Goal: Task Accomplishment & Management: Manage account settings

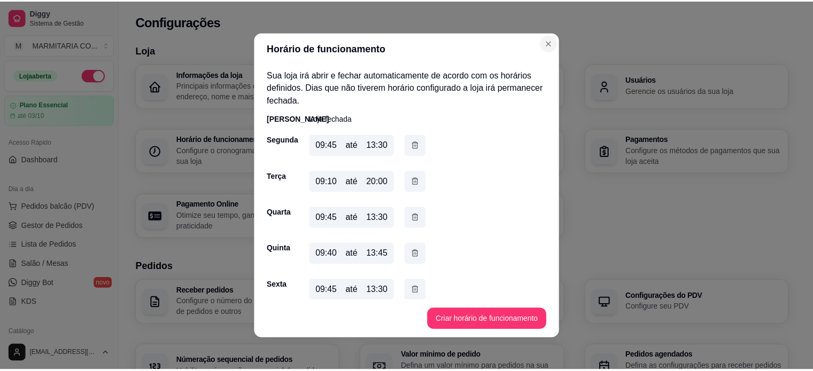
scroll to position [397, 0]
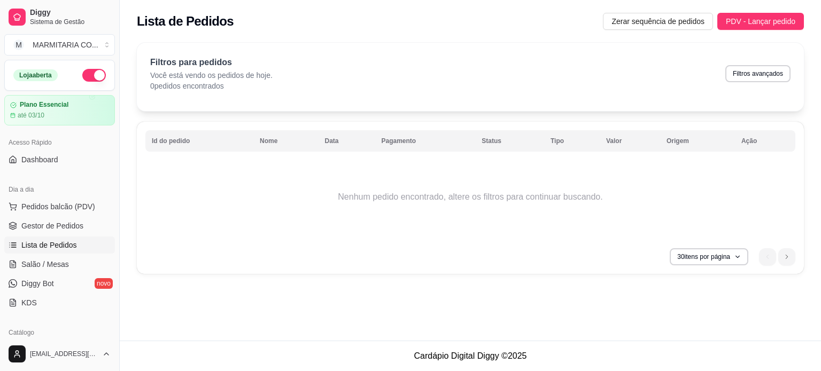
drag, startPoint x: 115, startPoint y: 168, endPoint x: 114, endPoint y: 209, distance: 40.6
click at [114, 209] on div "Diggy Sistema de Gestão M MARMITARIA CO ... Loja aberta Plano Essencial até 03/…" at bounding box center [59, 185] width 119 height 371
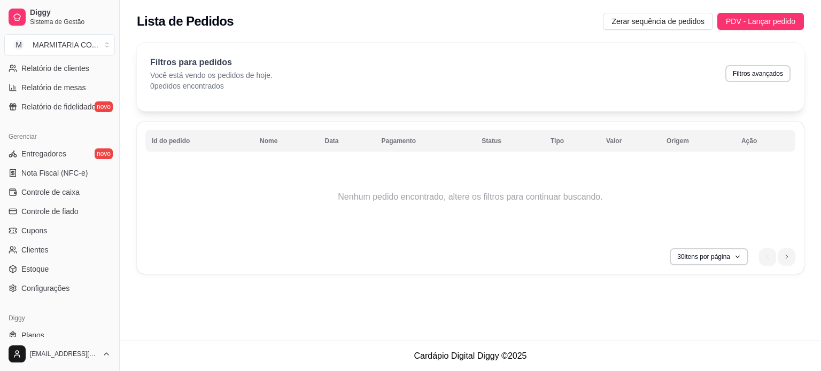
scroll to position [379, 0]
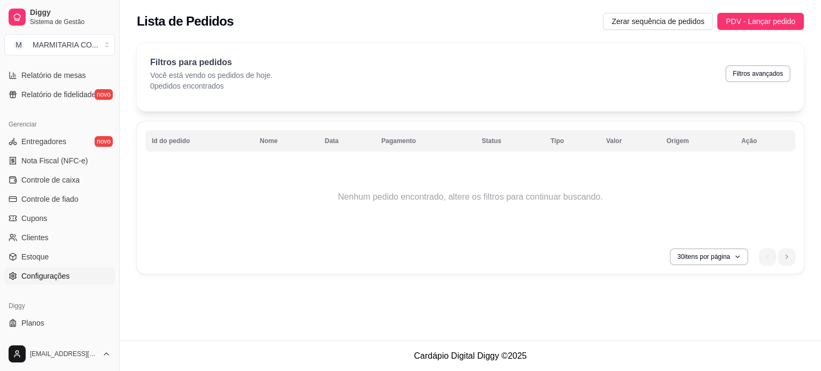
click at [83, 278] on link "Configurações" at bounding box center [59, 276] width 111 height 17
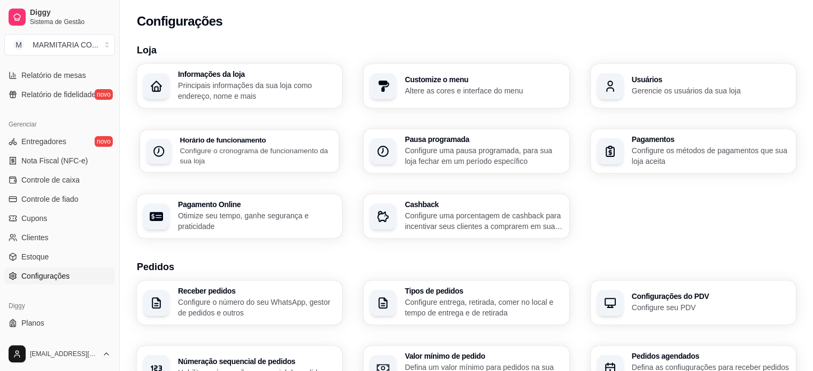
click at [277, 166] on div "Horário de funcionamento Configure o cronograma de funcionamento da sua loja" at bounding box center [239, 151] width 199 height 43
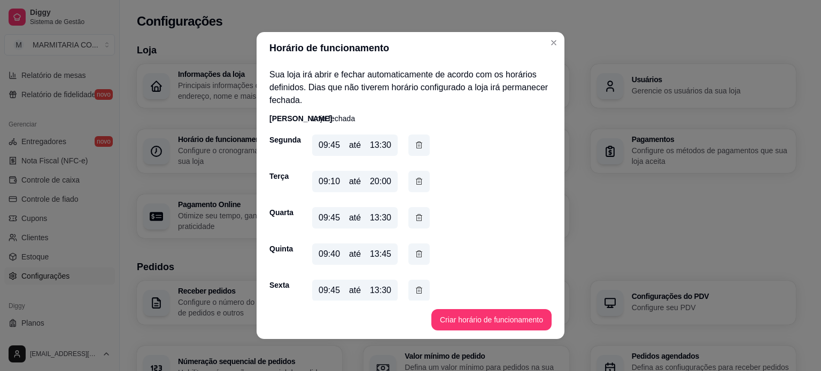
click at [377, 214] on div "13:30" at bounding box center [380, 218] width 21 height 13
click at [415, 215] on icon "button" at bounding box center [419, 217] width 9 height 11
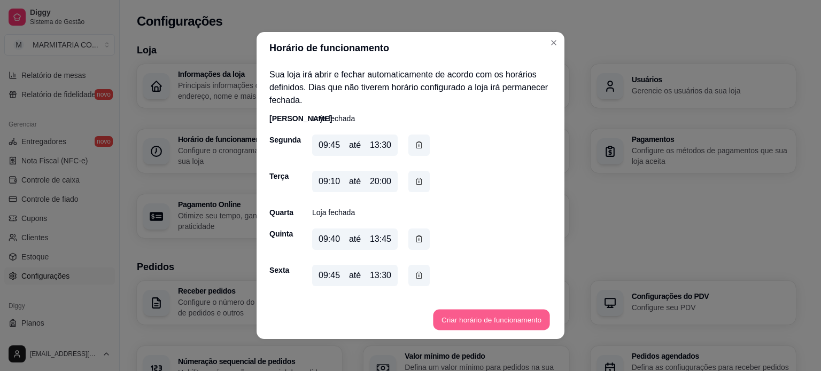
click at [469, 325] on button "Criar horário de funcionamento" at bounding box center [491, 320] width 117 height 21
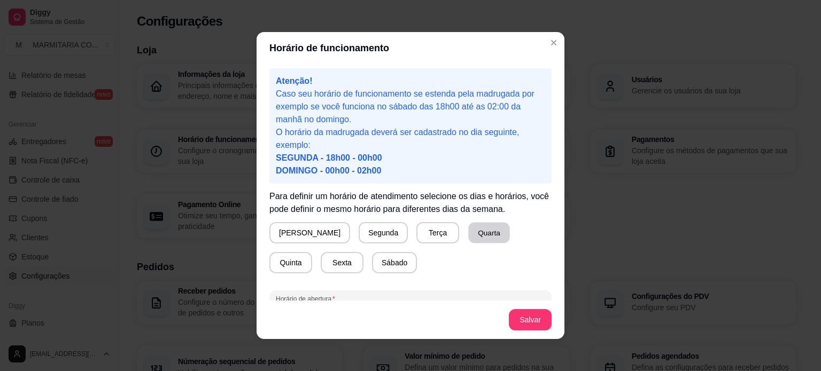
click at [468, 230] on button "Quarta" at bounding box center [489, 233] width 42 height 21
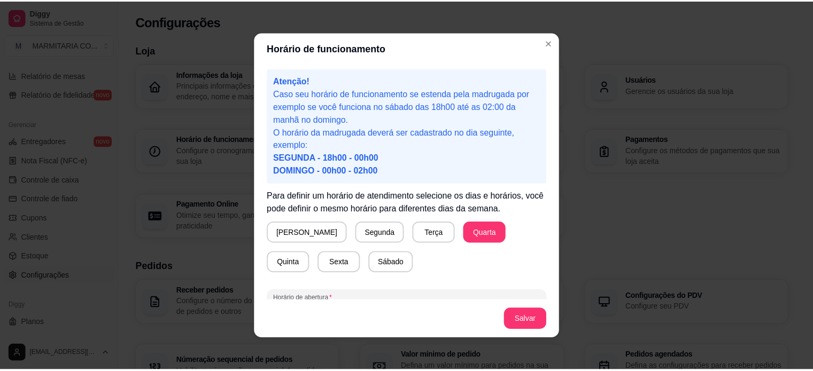
scroll to position [71, 0]
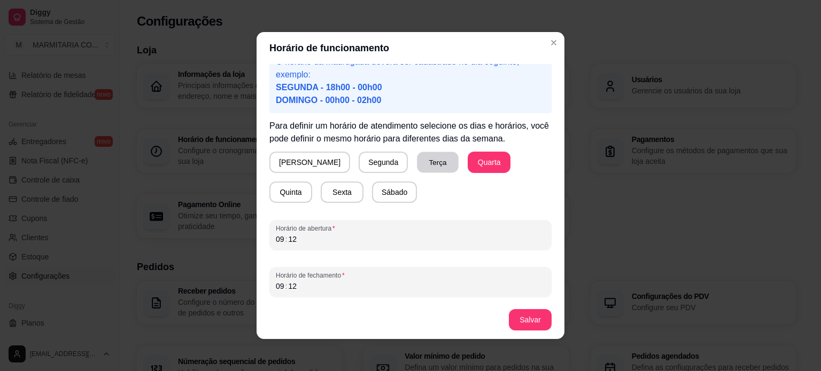
click at [417, 162] on button "Terça" at bounding box center [438, 162] width 42 height 21
click at [360, 161] on button "Segunda" at bounding box center [384, 162] width 48 height 21
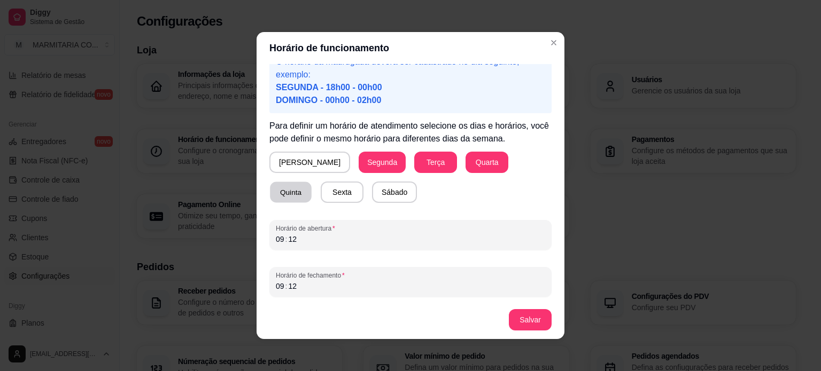
click at [312, 182] on button "Quinta" at bounding box center [291, 192] width 42 height 21
click at [321, 194] on button "Sexta" at bounding box center [342, 192] width 43 height 21
click at [372, 192] on button "Sábado" at bounding box center [394, 192] width 44 height 21
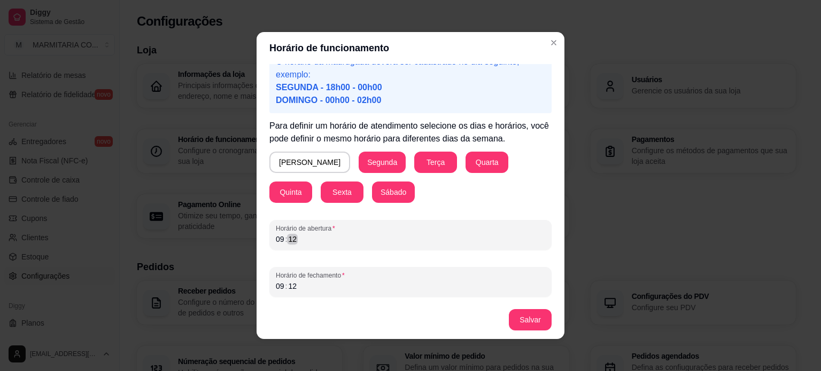
click at [304, 236] on div "09 : 12" at bounding box center [410, 239] width 269 height 13
click at [304, 289] on div "09 : 12" at bounding box center [410, 286] width 269 height 13
click at [520, 323] on button "Salvar" at bounding box center [530, 320] width 42 height 21
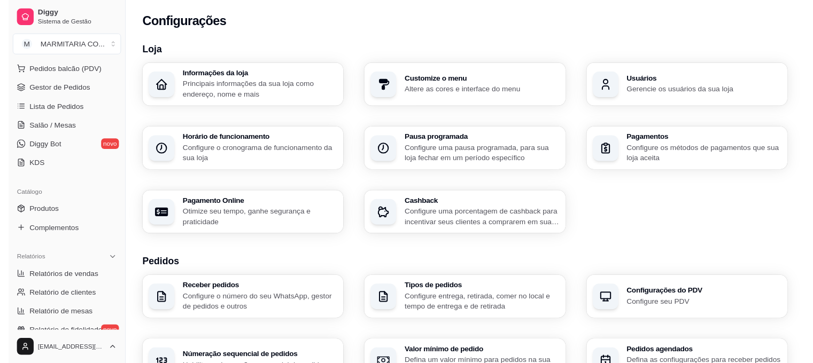
scroll to position [138, 0]
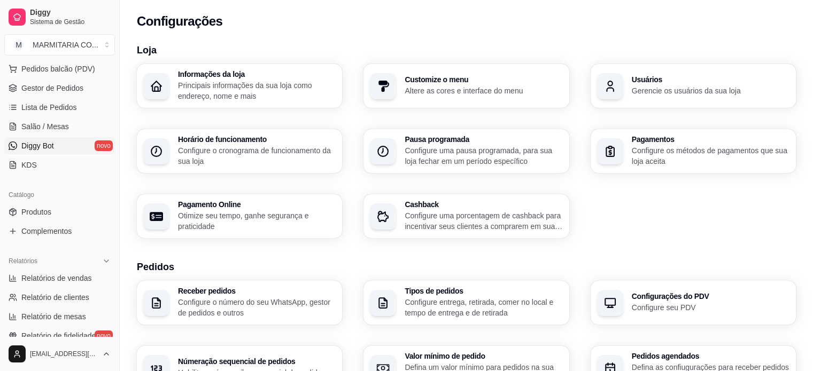
click at [37, 147] on span "Diggy Bot" at bounding box center [37, 146] width 33 height 11
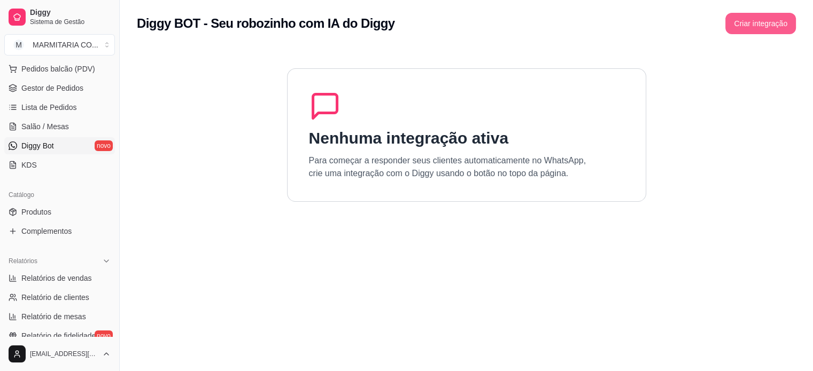
click at [740, 21] on button "Criar integração" at bounding box center [760, 23] width 71 height 21
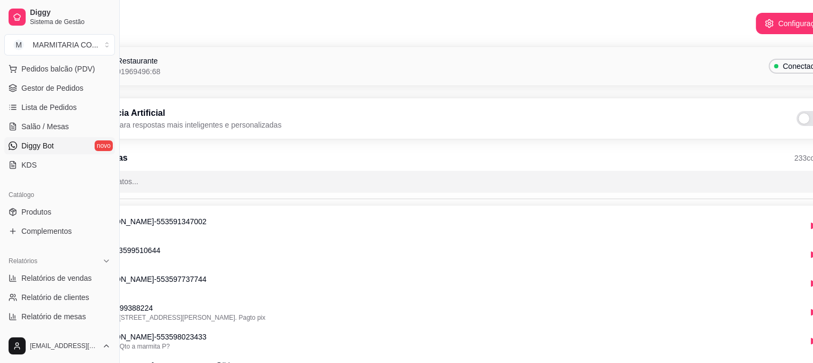
scroll to position [0, 120]
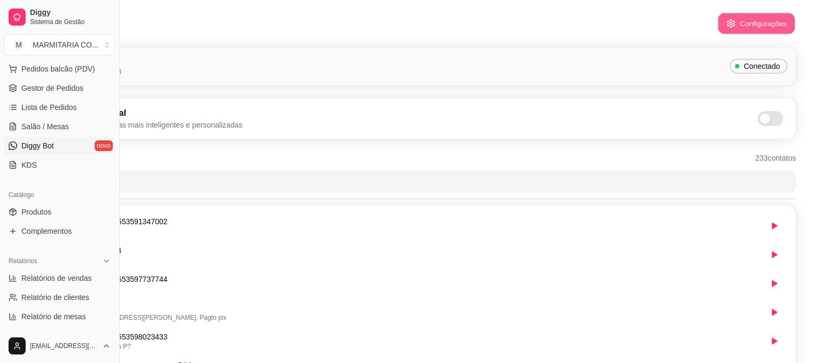
click at [732, 24] on icon "button" at bounding box center [730, 23] width 9 height 9
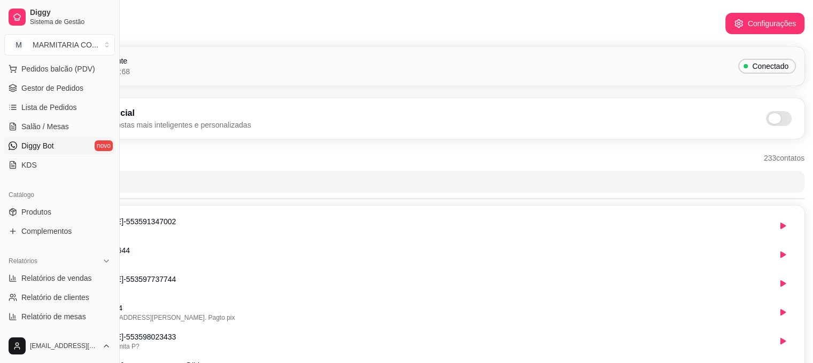
click at [780, 120] on span at bounding box center [779, 118] width 26 height 15
click at [772, 121] on input "checkbox" at bounding box center [768, 124] width 7 height 7
click at [50, 87] on span "Gestor de Pedidos" at bounding box center [52, 88] width 62 height 11
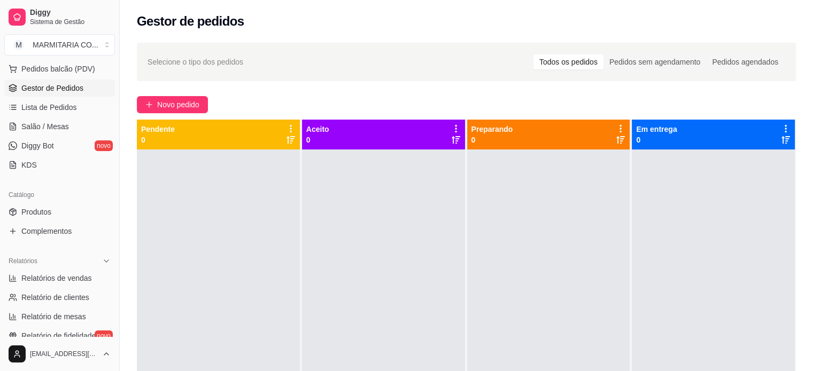
click at [76, 88] on span "Gestor de Pedidos" at bounding box center [52, 88] width 62 height 11
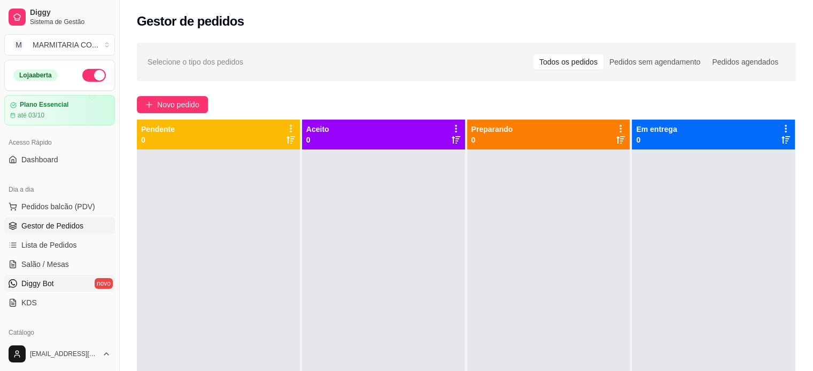
click at [38, 282] on span "Diggy Bot" at bounding box center [37, 283] width 33 height 11
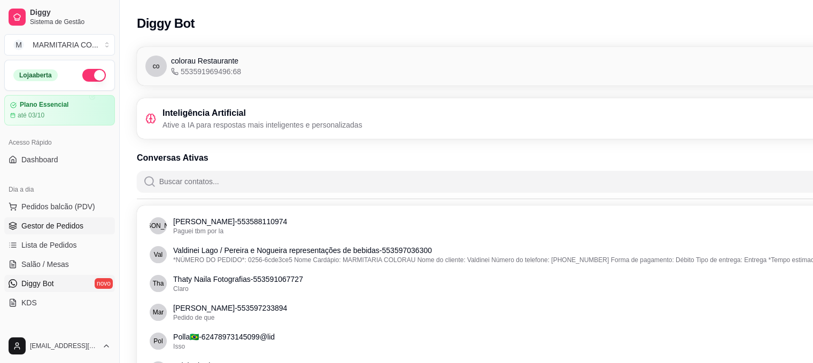
click at [41, 229] on span "Gestor de Pedidos" at bounding box center [52, 226] width 62 height 11
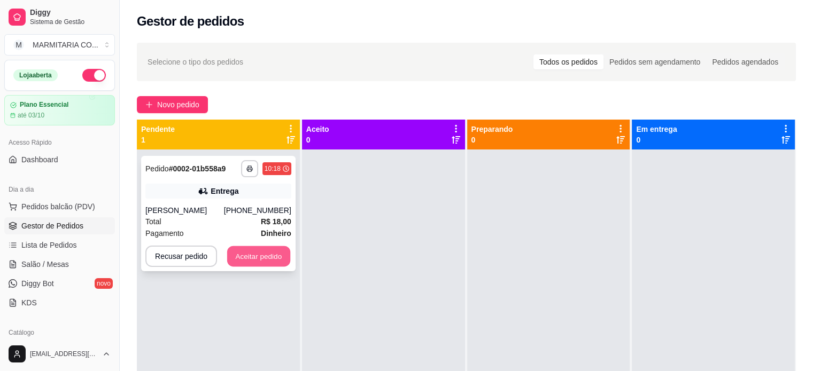
click at [277, 259] on button "Aceitar pedido" at bounding box center [258, 256] width 63 height 21
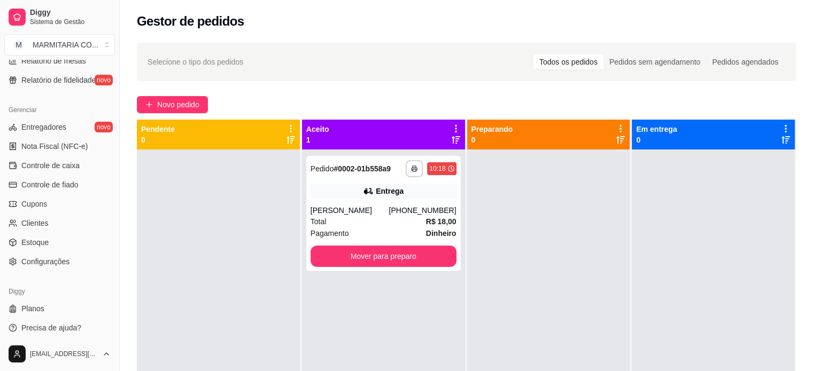
scroll to position [397, 0]
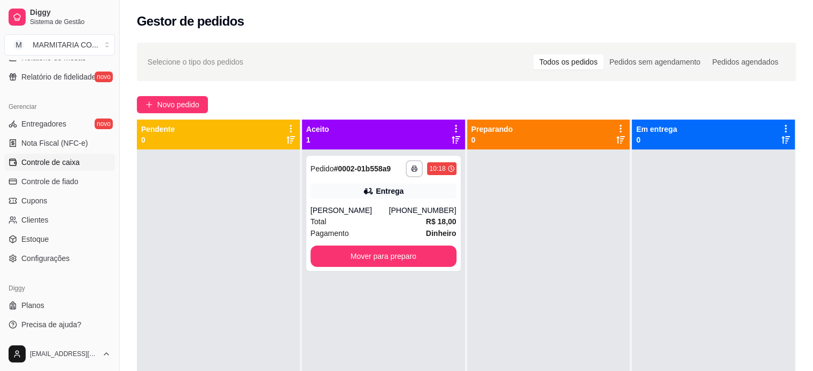
click at [38, 166] on span "Controle de caixa" at bounding box center [50, 162] width 58 height 11
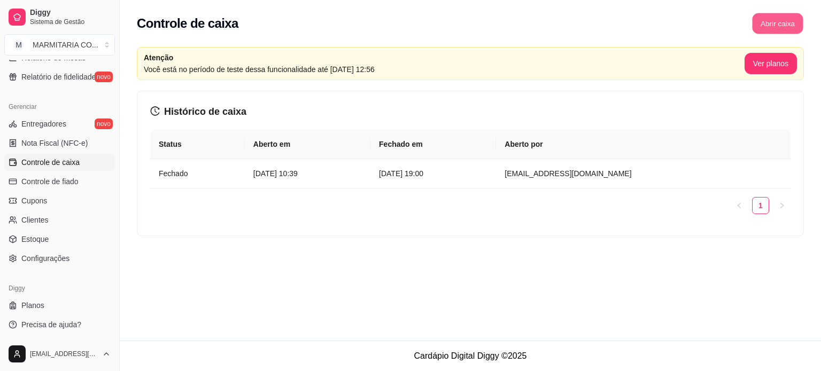
click at [762, 25] on button "Abrir caixa" at bounding box center [777, 23] width 51 height 21
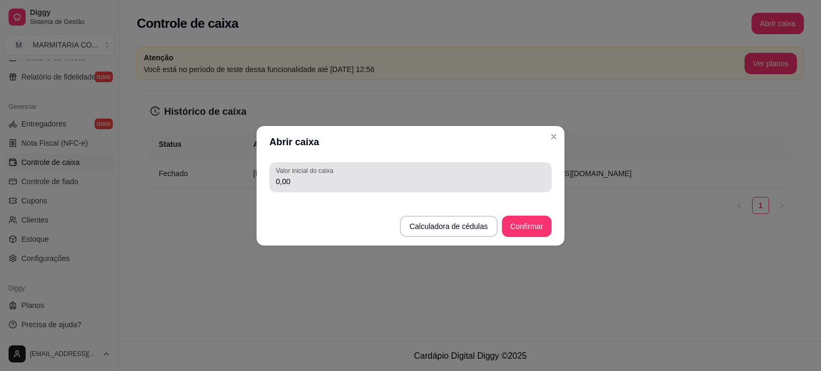
click at [472, 189] on div "Valor inicial do caixa 0,00" at bounding box center [410, 177] width 282 height 30
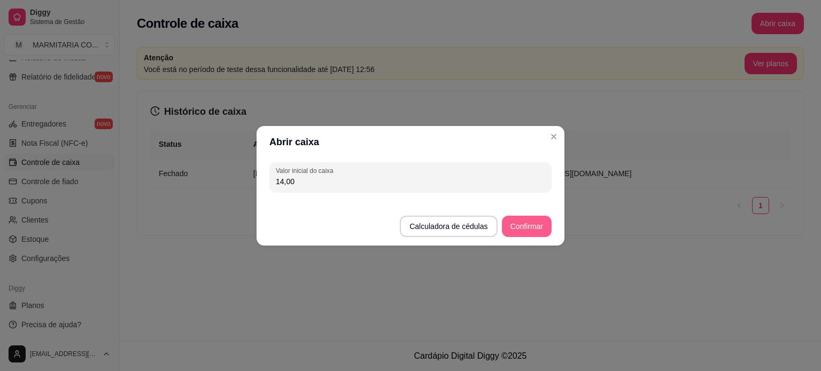
type input "14,00"
click at [538, 227] on button "Confirmar" at bounding box center [526, 226] width 49 height 21
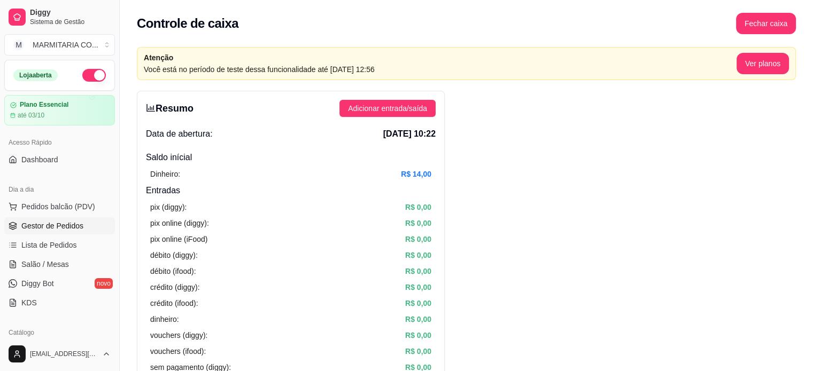
click at [50, 222] on span "Gestor de Pedidos" at bounding box center [52, 226] width 62 height 11
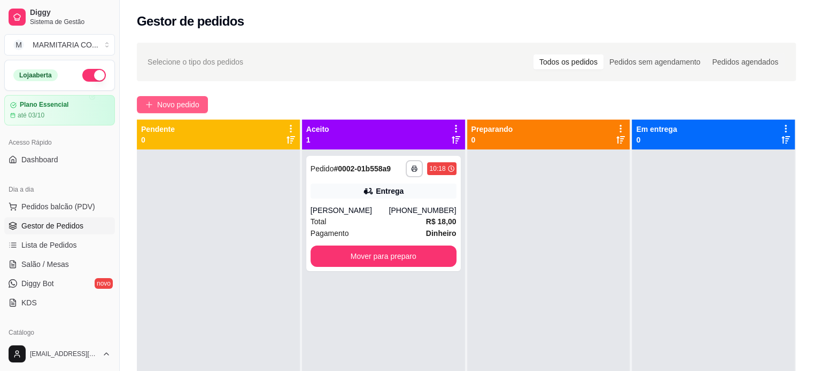
click at [197, 99] on span "Novo pedido" at bounding box center [178, 105] width 42 height 12
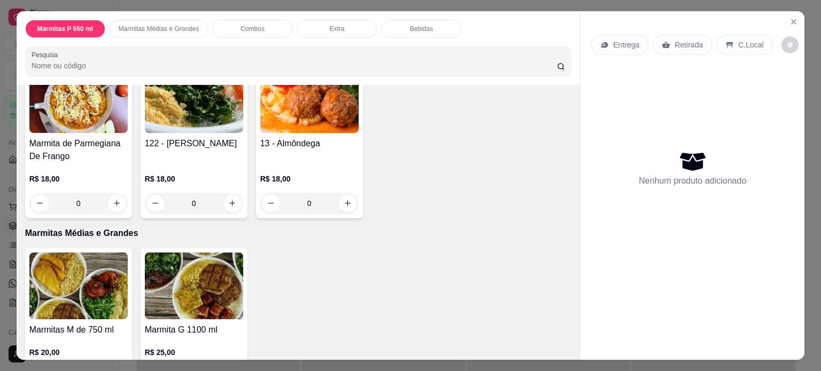
scroll to position [263, 0]
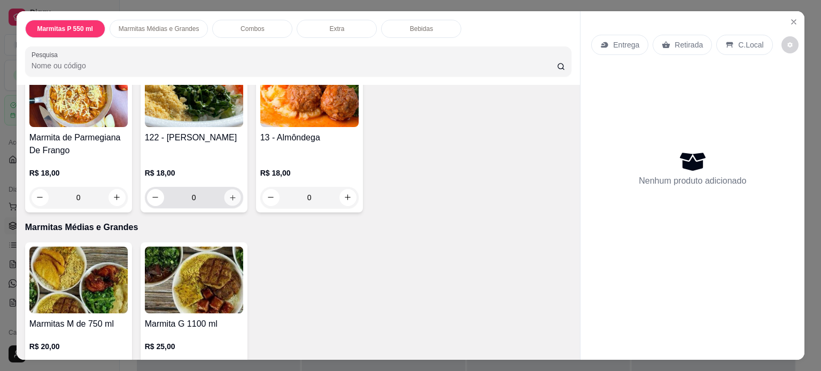
click at [230, 195] on icon "increase-product-quantity" at bounding box center [232, 197] width 5 height 5
type input "1"
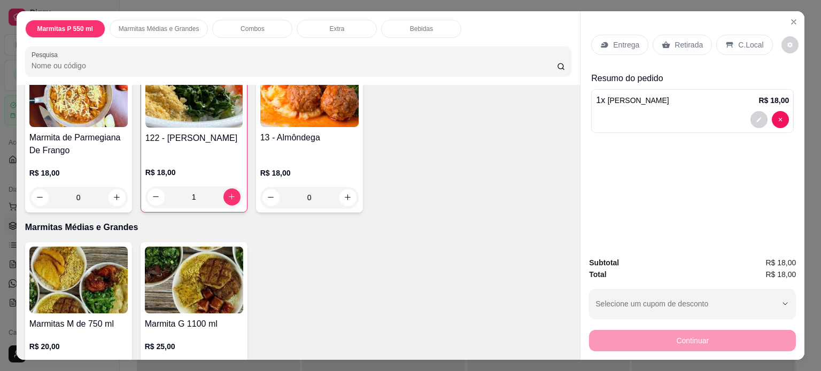
click at [617, 40] on p "Entrega" at bounding box center [626, 45] width 26 height 11
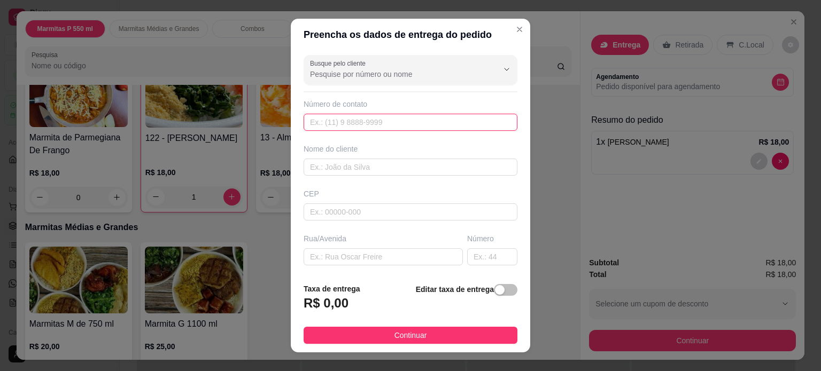
click at [330, 126] on input "text" at bounding box center [411, 122] width 214 height 17
type input "[PHONE_NUMBER]"
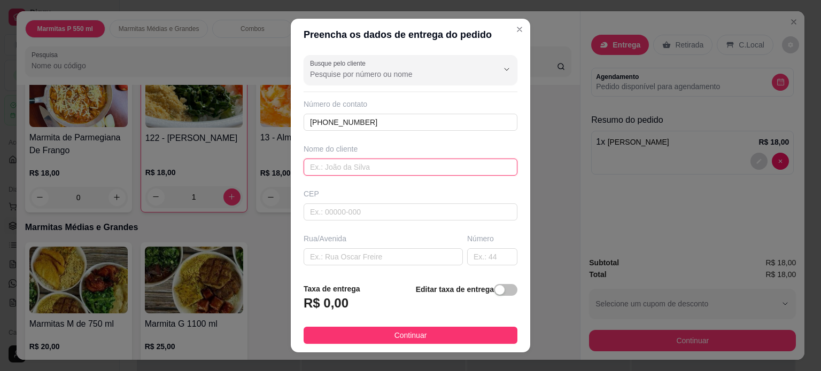
click at [343, 170] on input "text" at bounding box center [411, 167] width 214 height 17
type input "livia"
click at [338, 257] on input "text" at bounding box center [383, 257] width 159 height 17
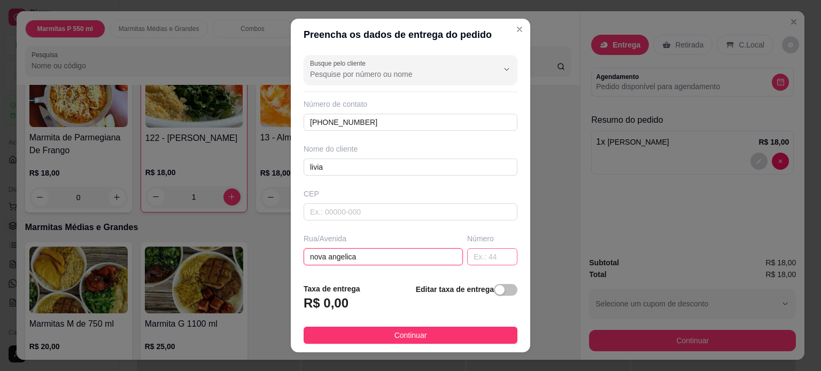
type input "nova angelica"
click at [467, 256] on input "text" at bounding box center [492, 257] width 50 height 17
type input "69"
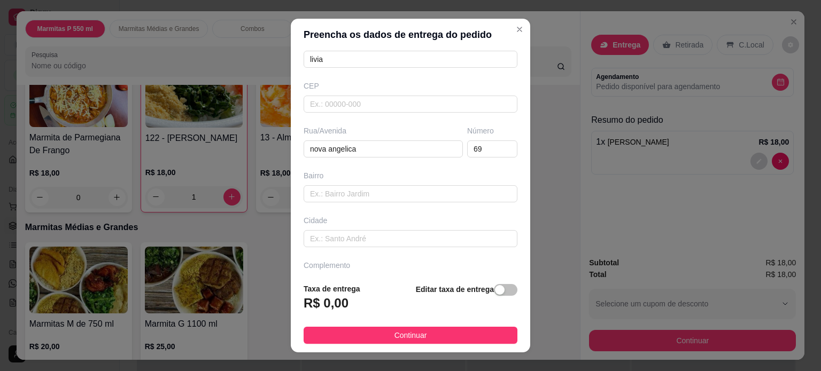
scroll to position [114, 0]
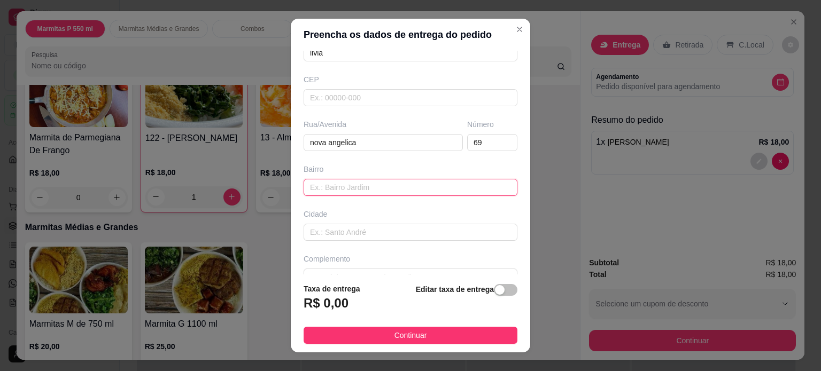
click at [427, 185] on input "text" at bounding box center [411, 187] width 214 height 17
type input "NOVA APARECIDA"
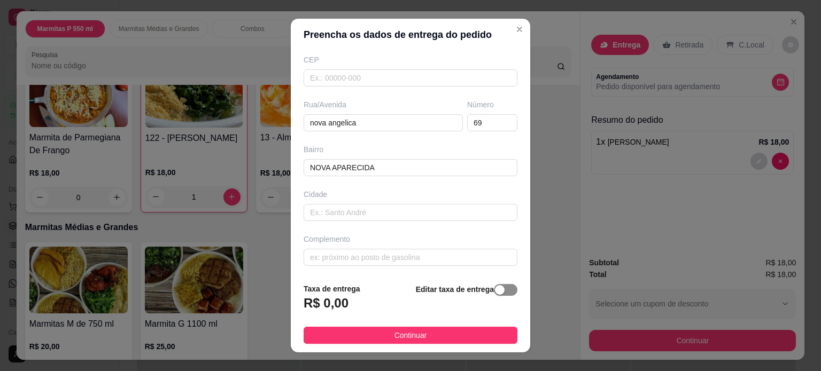
click at [495, 295] on div "button" at bounding box center [500, 290] width 10 height 10
click at [339, 312] on input "0,00" at bounding box center [361, 308] width 114 height 20
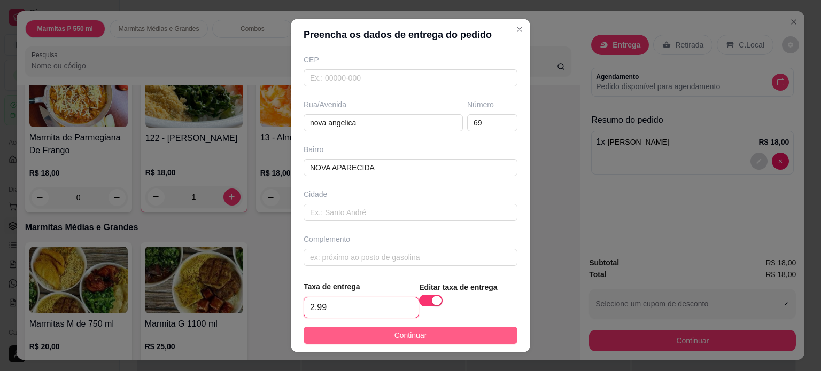
type input "2,99"
click at [354, 335] on button "Continuar" at bounding box center [411, 335] width 214 height 17
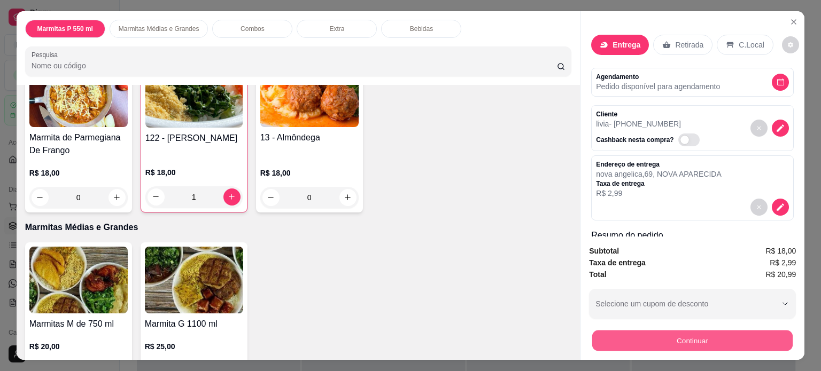
click at [609, 333] on button "Continuar" at bounding box center [692, 341] width 200 height 21
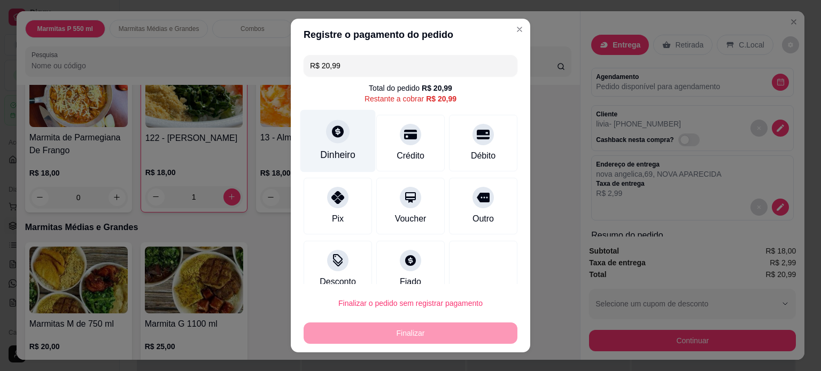
click at [335, 133] on icon at bounding box center [338, 132] width 12 height 12
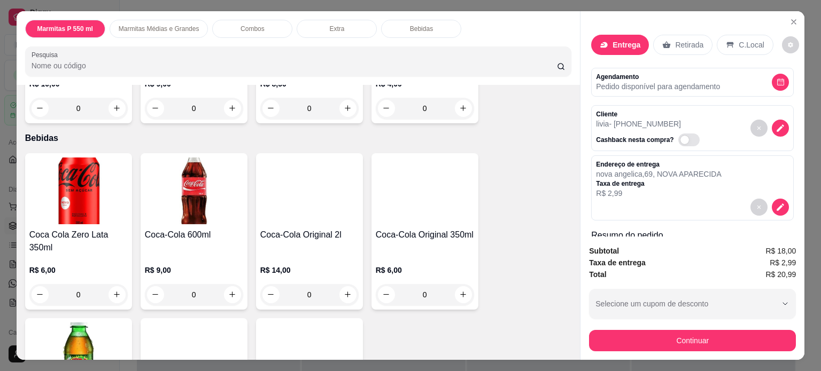
scroll to position [876, 0]
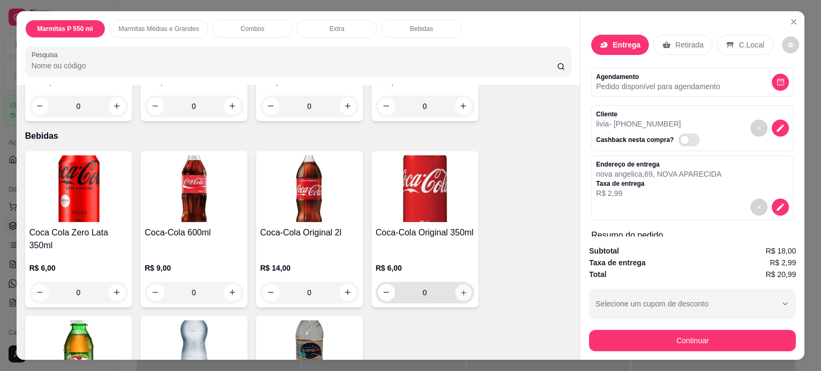
click at [460, 289] on icon "increase-product-quantity" at bounding box center [463, 293] width 8 height 8
type input "1"
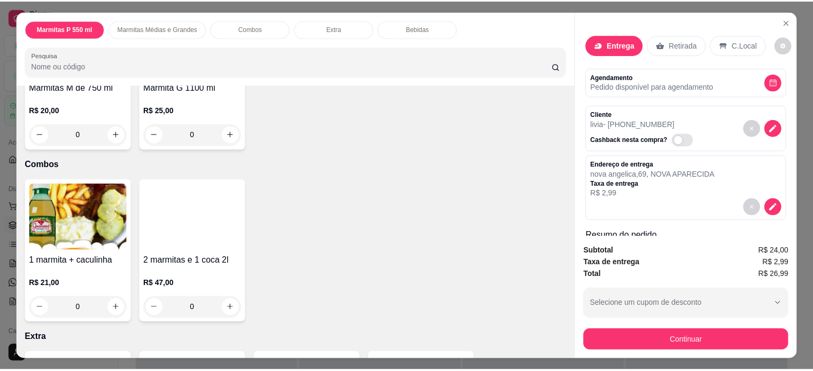
scroll to position [0, 0]
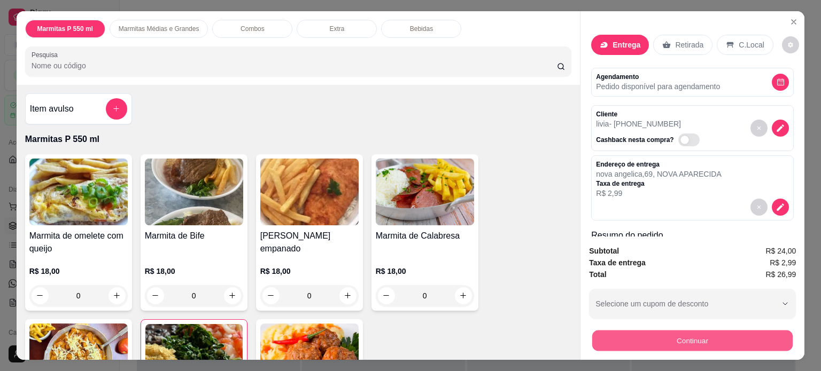
click at [656, 335] on button "Continuar" at bounding box center [692, 341] width 200 height 21
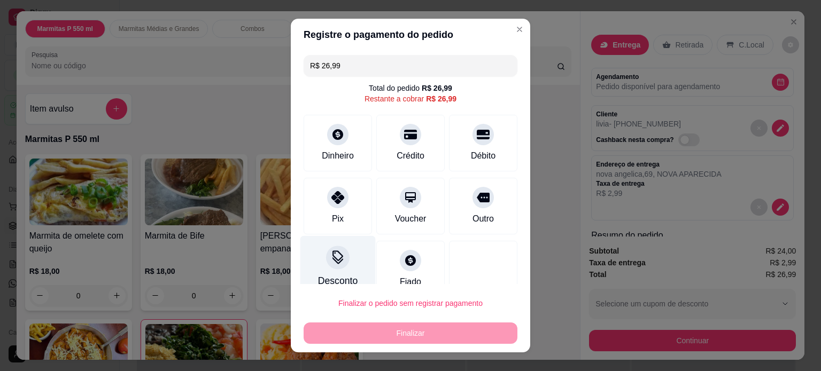
click at [323, 267] on div "Desconto" at bounding box center [337, 267] width 75 height 63
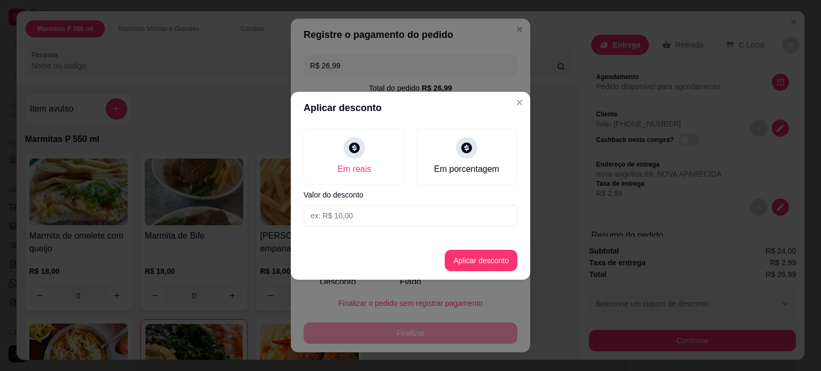
click at [357, 219] on input at bounding box center [411, 215] width 214 height 21
type input "1,00"
click at [503, 257] on button "Aplicar desconto" at bounding box center [481, 260] width 70 height 21
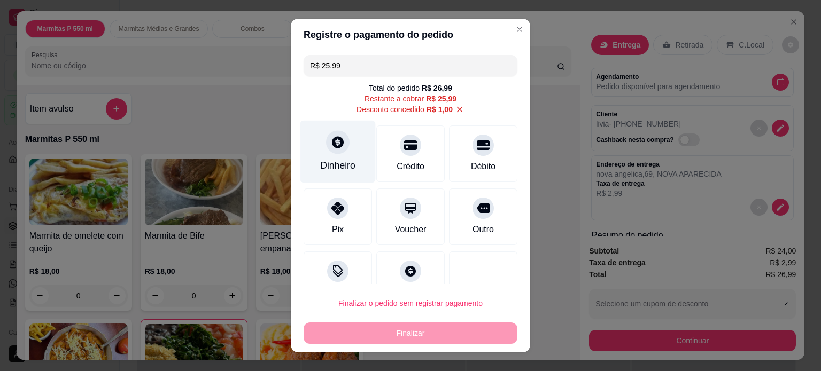
click at [335, 157] on div "Dinheiro" at bounding box center [337, 151] width 75 height 63
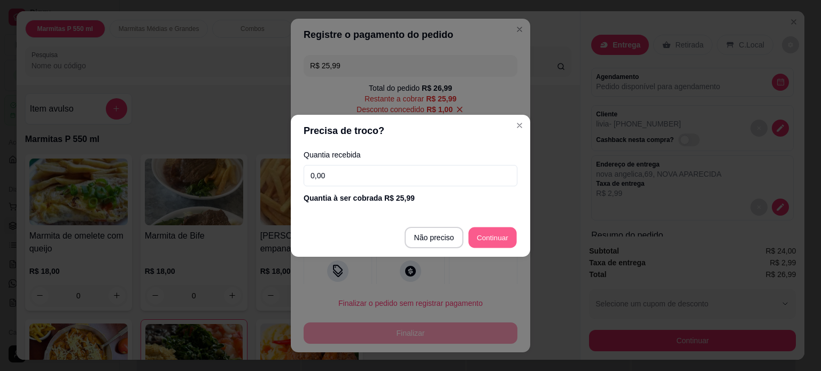
type input "R$ 0,00"
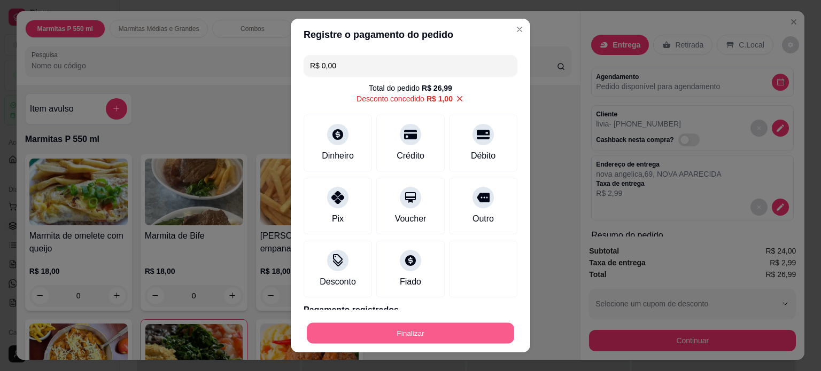
click at [410, 333] on button "Finalizar" at bounding box center [410, 333] width 207 height 21
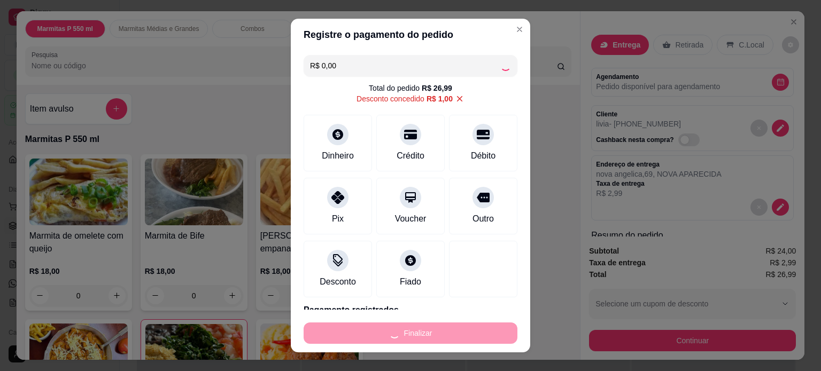
type input "0"
type input "-R$ 26,99"
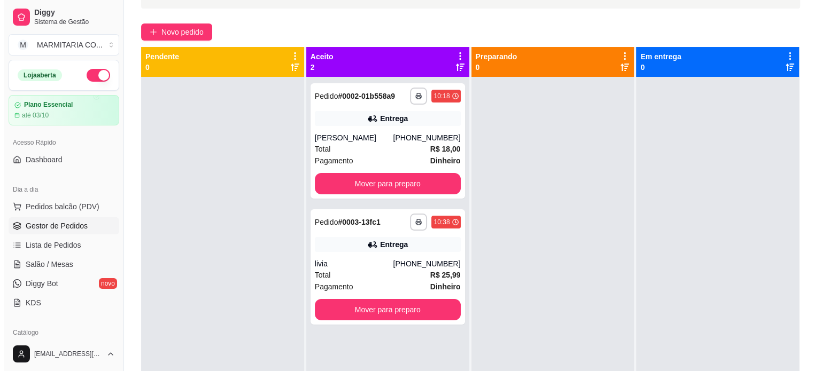
scroll to position [75, 0]
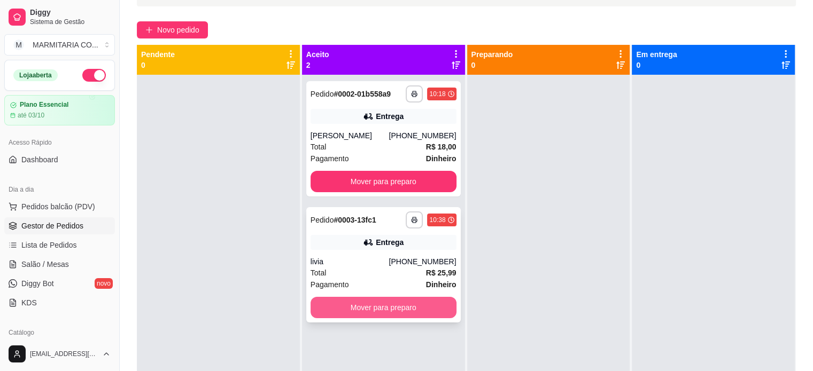
click at [433, 310] on button "Mover para preparo" at bounding box center [383, 307] width 146 height 21
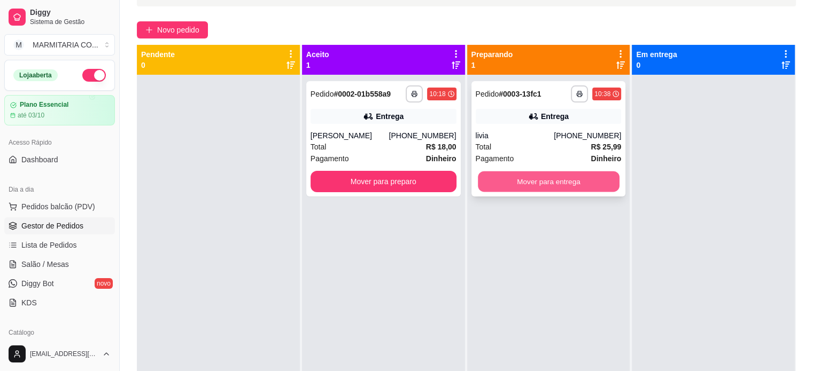
click at [576, 180] on button "Mover para entrega" at bounding box center [549, 182] width 142 height 21
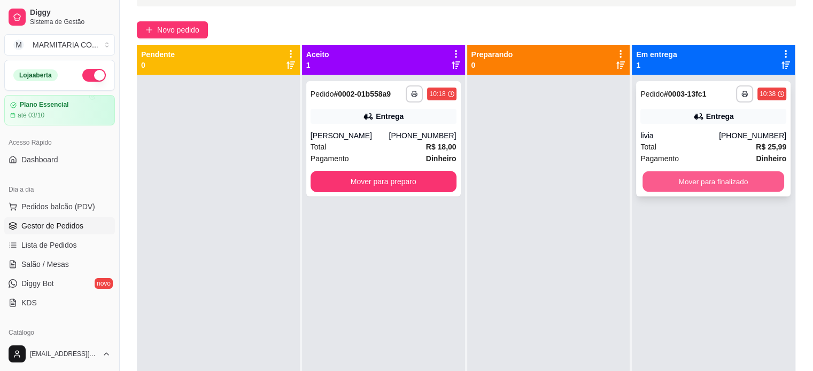
click at [688, 179] on button "Mover para finalizado" at bounding box center [713, 182] width 142 height 21
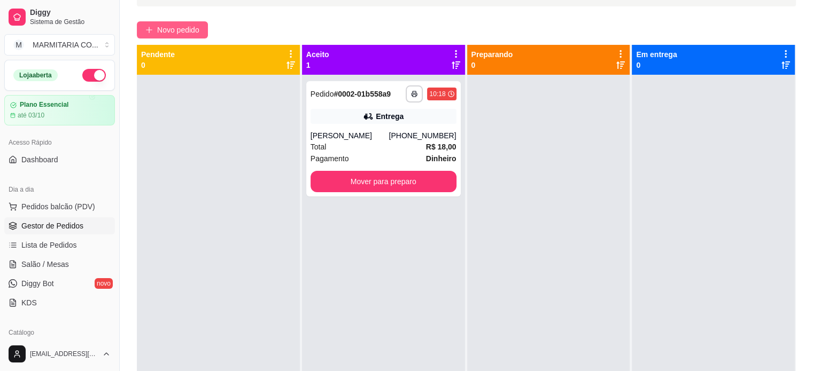
click at [154, 27] on button "Novo pedido" at bounding box center [172, 29] width 71 height 17
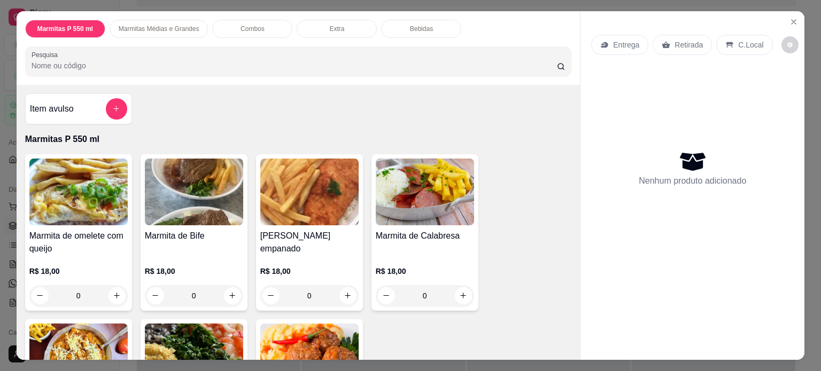
click at [228, 292] on div "0" at bounding box center [194, 295] width 98 height 21
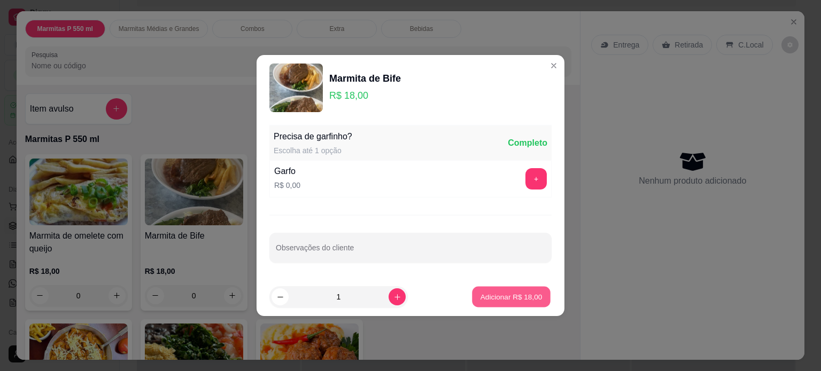
click at [480, 296] on p "Adicionar R$ 18,00" at bounding box center [511, 297] width 62 height 10
type input "1"
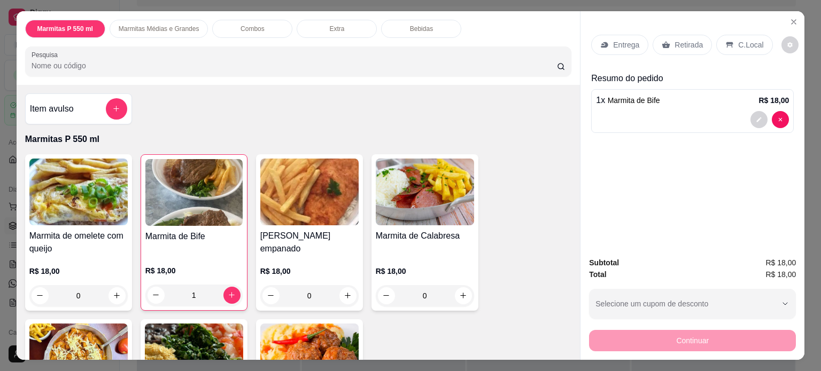
click at [622, 41] on p "Entrega" at bounding box center [626, 45] width 26 height 11
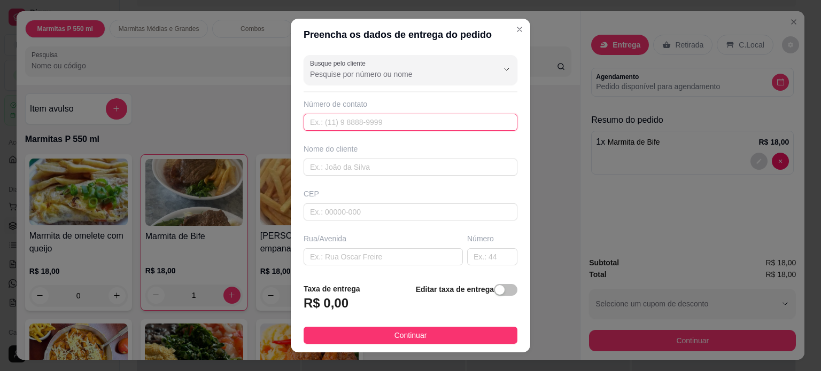
click at [331, 121] on input "text" at bounding box center [411, 122] width 214 height 17
type input "[PHONE_NUMBER]"
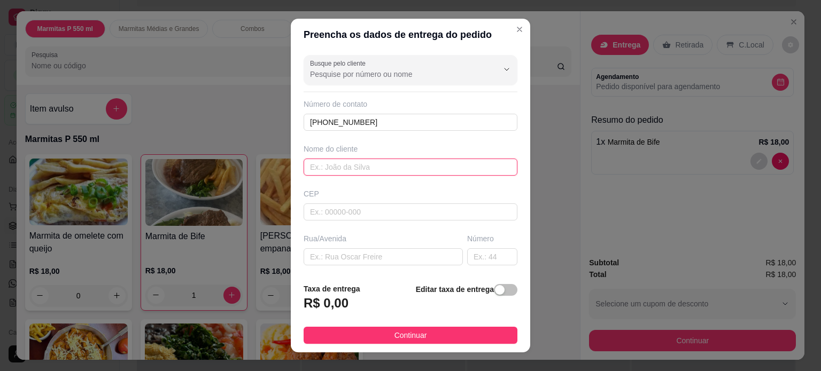
click at [323, 170] on input "text" at bounding box center [411, 167] width 214 height 17
type input "KAAH"
click at [309, 254] on input "text" at bounding box center [383, 257] width 159 height 17
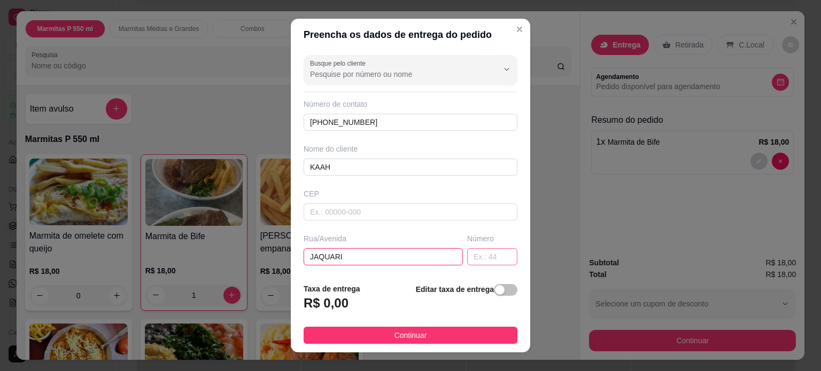
type input "JAQUARI"
click at [475, 259] on input "text" at bounding box center [492, 257] width 50 height 17
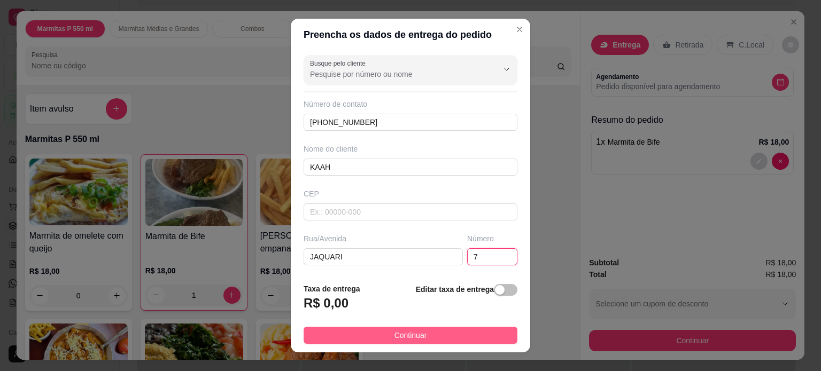
type input "7"
click at [385, 334] on button "Continuar" at bounding box center [411, 335] width 214 height 17
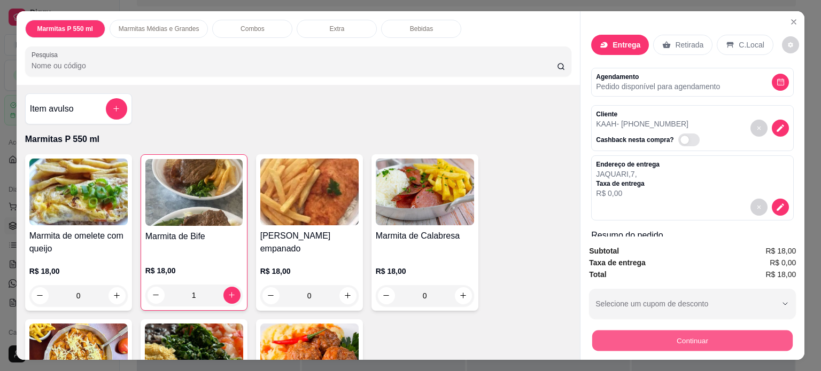
click at [660, 336] on button "Continuar" at bounding box center [692, 341] width 200 height 21
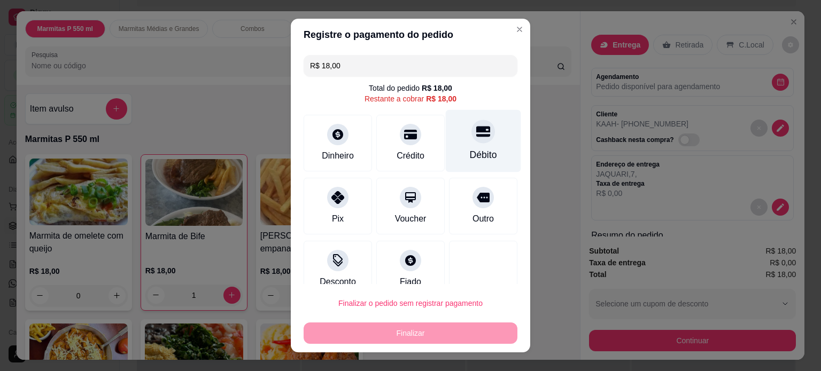
click at [472, 157] on div "Débito" at bounding box center [483, 155] width 27 height 14
type input "R$ 0,00"
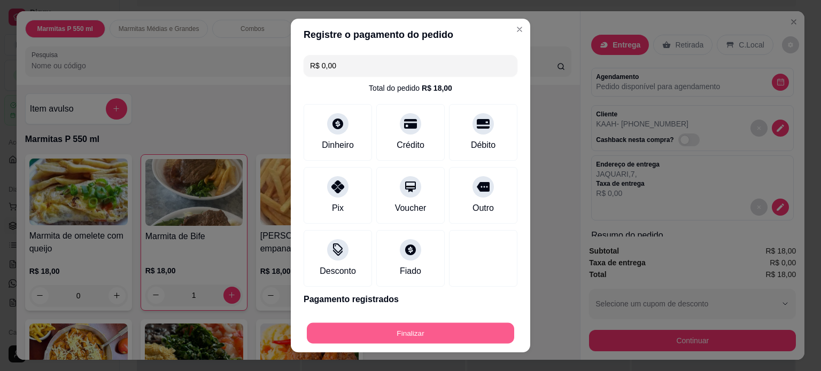
click at [366, 335] on button "Finalizar" at bounding box center [410, 333] width 207 height 21
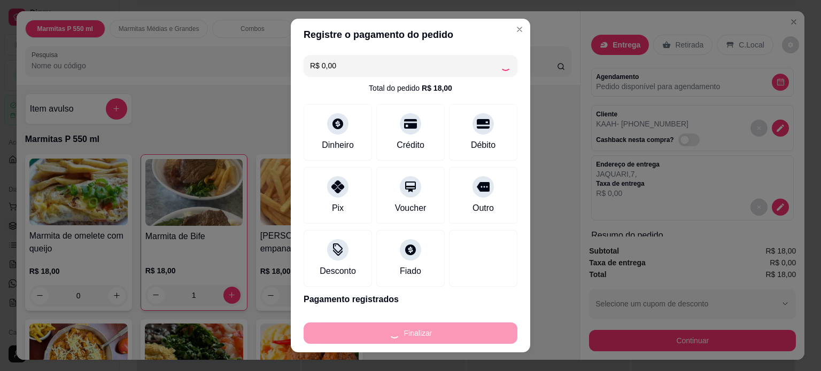
type input "0"
type input "-R$ 18,00"
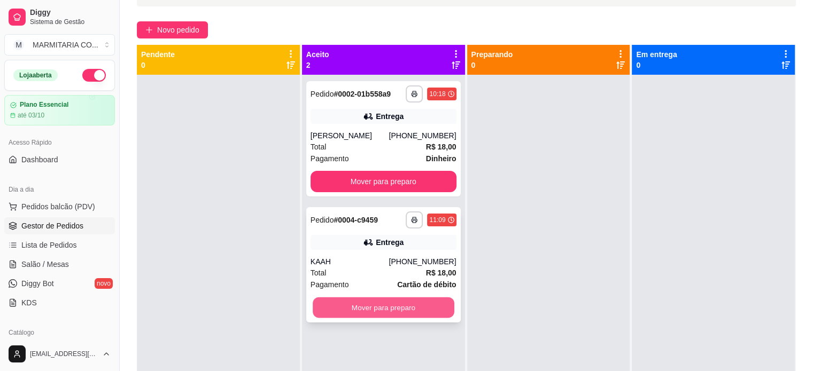
click at [340, 307] on button "Mover para preparo" at bounding box center [384, 308] width 142 height 21
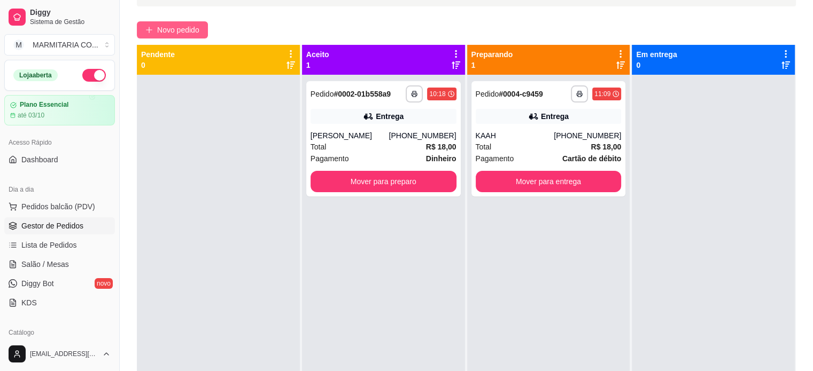
click at [158, 27] on span "Novo pedido" at bounding box center [178, 30] width 42 height 12
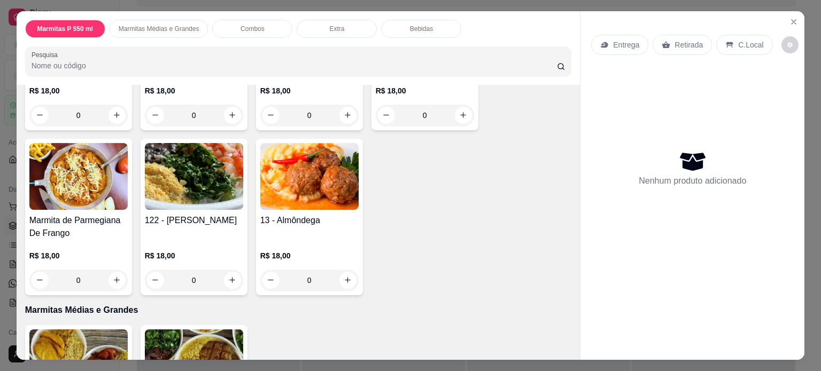
scroll to position [189, 0]
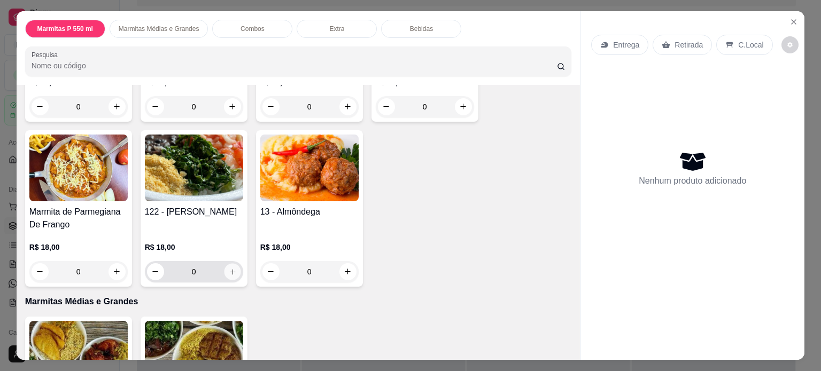
click at [224, 271] on button "increase-product-quantity" at bounding box center [232, 271] width 17 height 17
type input "1"
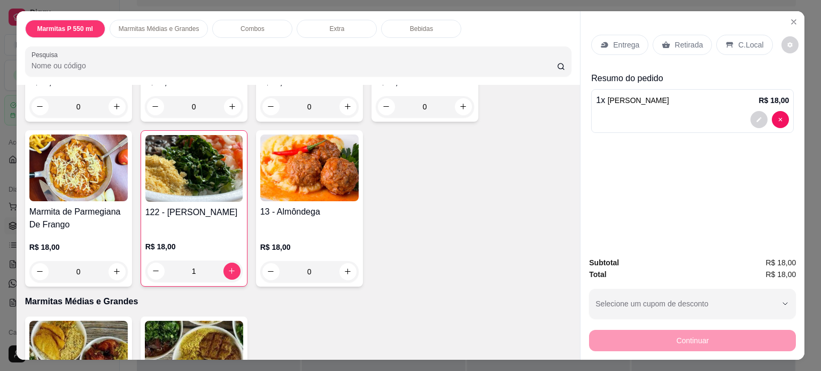
click at [624, 43] on p "Entrega" at bounding box center [626, 45] width 26 height 11
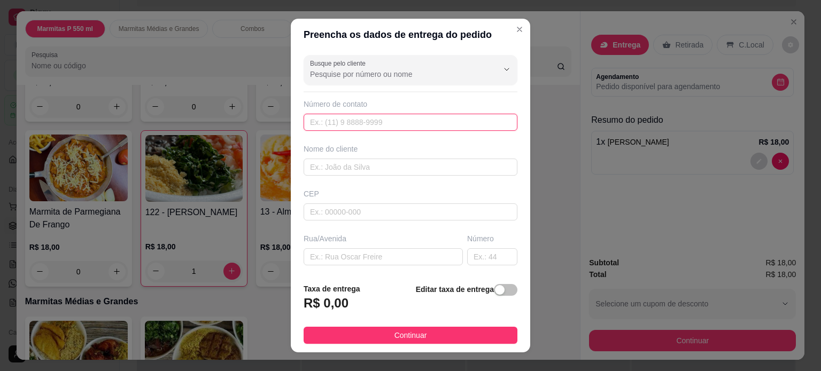
click at [380, 119] on input "text" at bounding box center [411, 122] width 214 height 17
type input "[PHONE_NUMBER]"
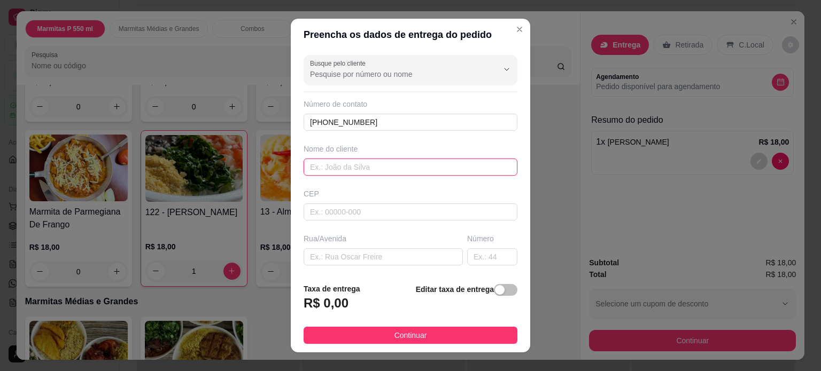
click at [391, 162] on input "text" at bounding box center [411, 167] width 214 height 17
type input "[PERSON_NAME]"
click at [337, 254] on input "text" at bounding box center [383, 257] width 159 height 17
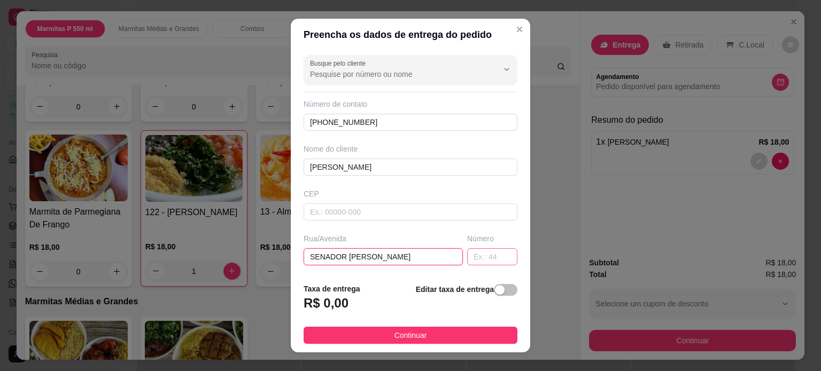
type input "SENADOR [PERSON_NAME]"
click at [469, 257] on input "text" at bounding box center [492, 257] width 50 height 17
type input "755"
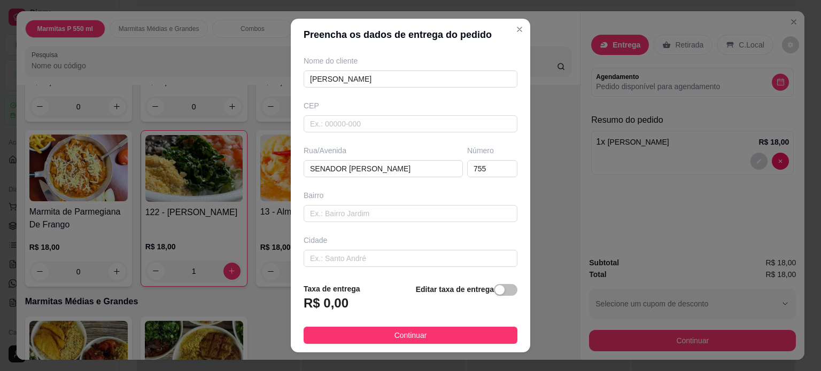
scroll to position [134, 0]
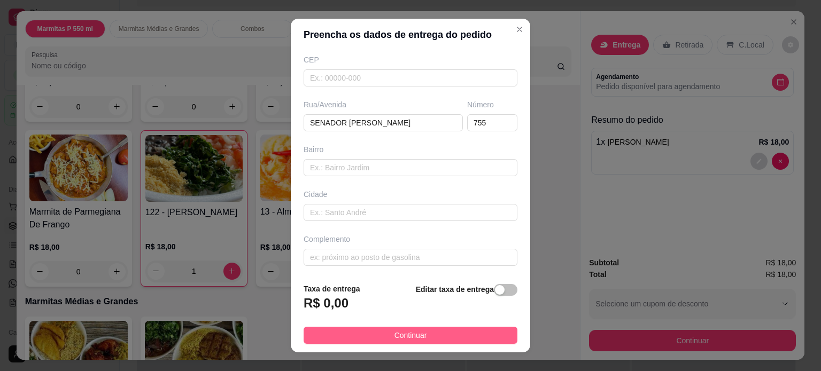
click at [331, 335] on button "Continuar" at bounding box center [411, 335] width 214 height 17
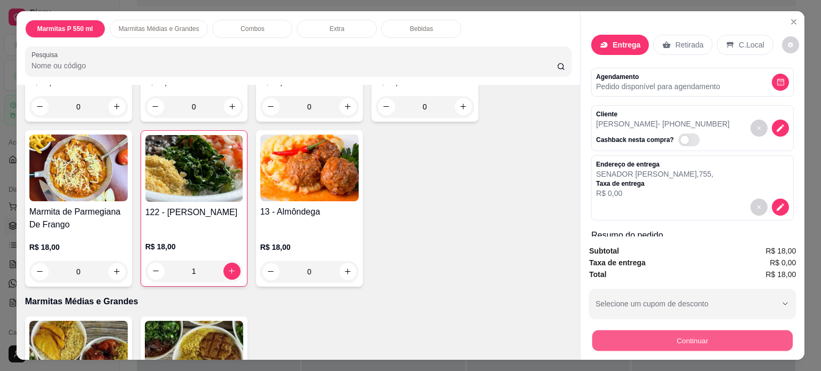
click at [634, 337] on button "Continuar" at bounding box center [692, 341] width 200 height 21
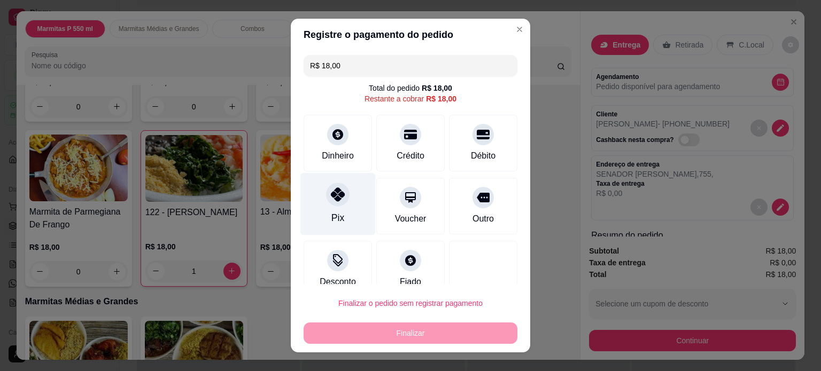
click at [337, 200] on icon at bounding box center [338, 195] width 14 height 14
type input "R$ 0,00"
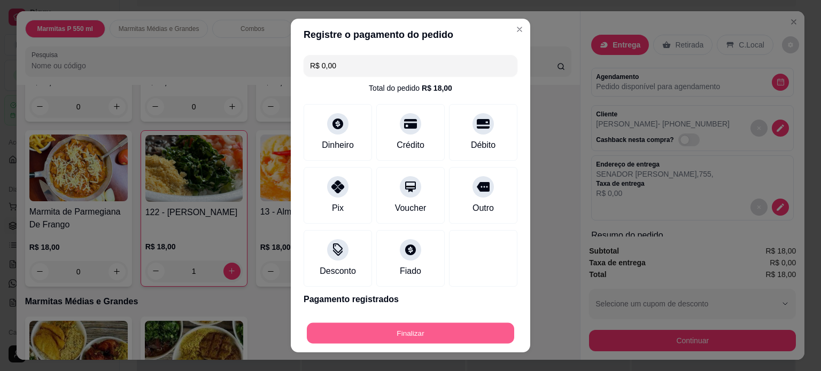
click at [375, 335] on button "Finalizar" at bounding box center [410, 333] width 207 height 21
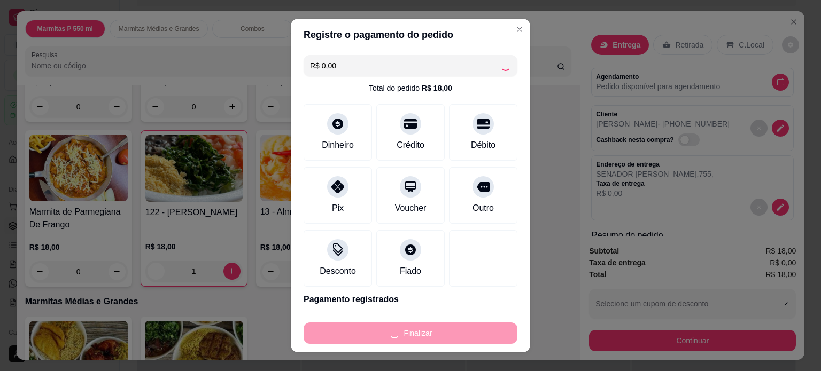
type input "0"
type input "-R$ 18,00"
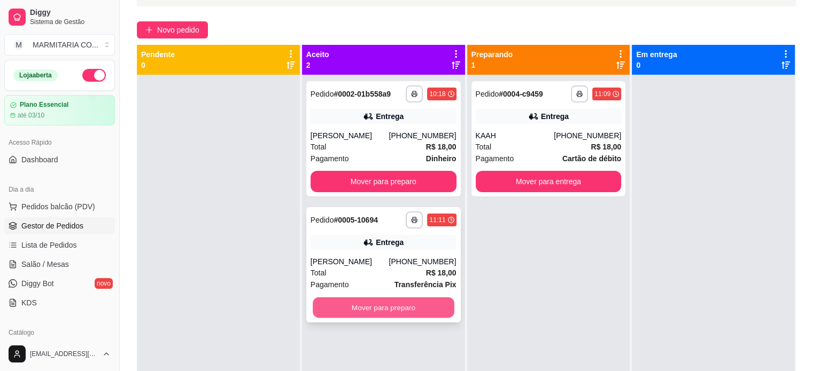
click at [351, 300] on button "Mover para preparo" at bounding box center [384, 308] width 142 height 21
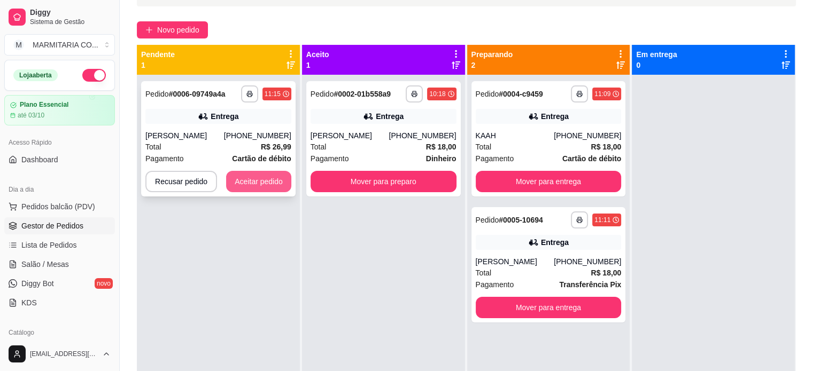
click at [253, 181] on button "Aceitar pedido" at bounding box center [258, 181] width 65 height 21
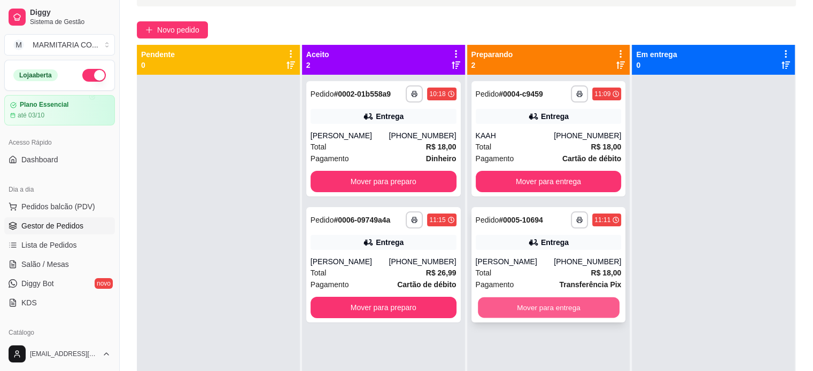
click at [486, 308] on button "Mover para entrega" at bounding box center [549, 308] width 142 height 21
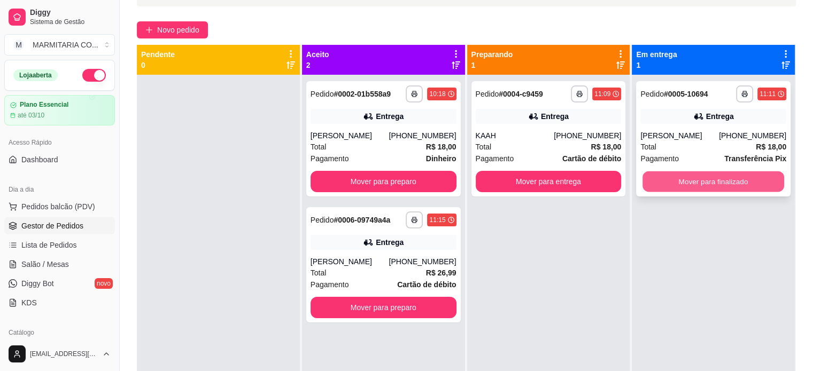
click at [726, 178] on button "Mover para finalizado" at bounding box center [713, 182] width 142 height 21
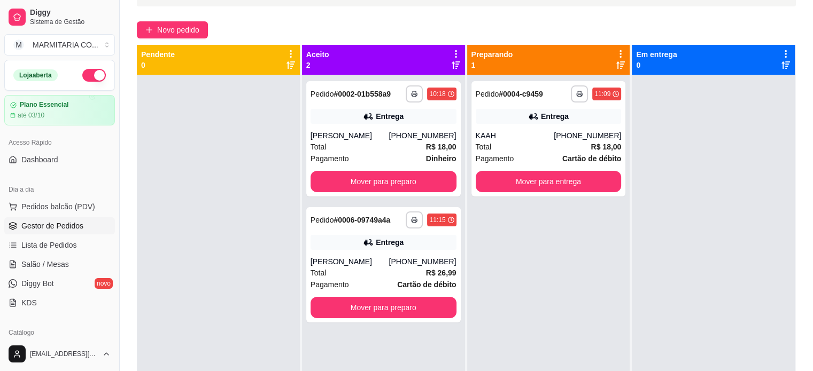
click at [726, 178] on div at bounding box center [713, 260] width 163 height 371
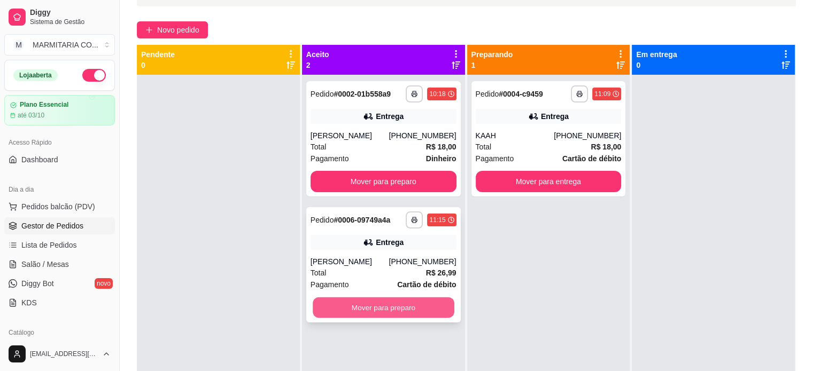
click at [357, 305] on button "Mover para preparo" at bounding box center [384, 308] width 142 height 21
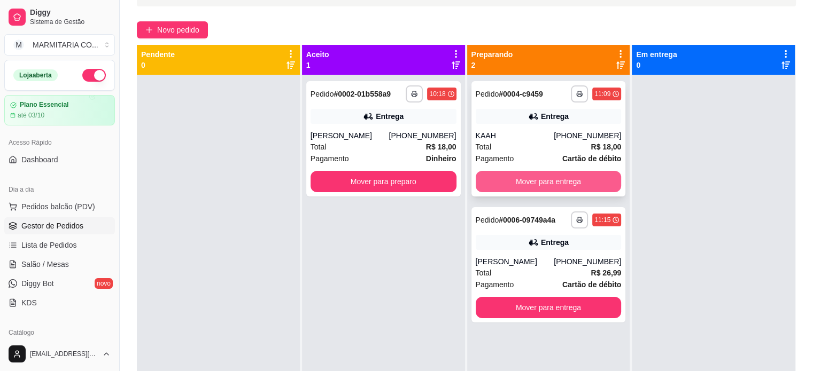
click at [571, 172] on button "Mover para entrega" at bounding box center [549, 181] width 146 height 21
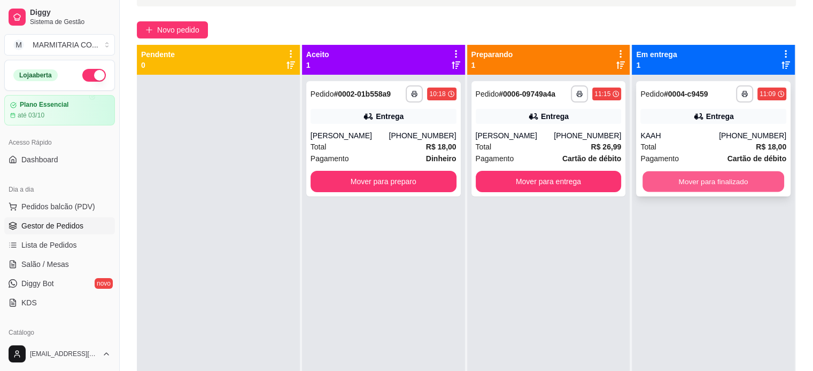
click at [669, 180] on button "Mover para finalizado" at bounding box center [713, 182] width 142 height 21
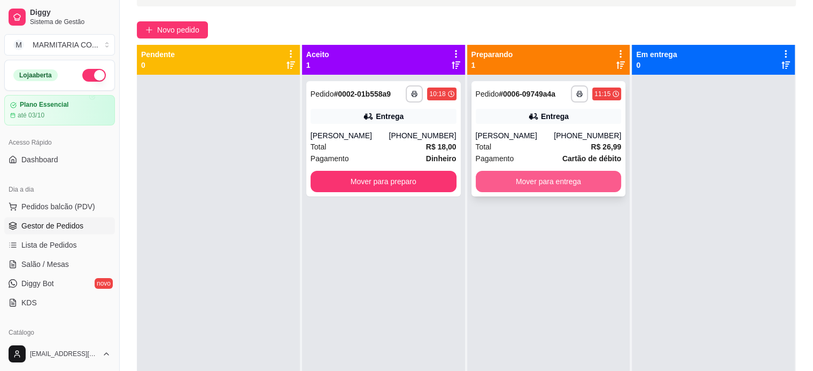
click at [522, 182] on button "Mover para entrega" at bounding box center [549, 181] width 146 height 21
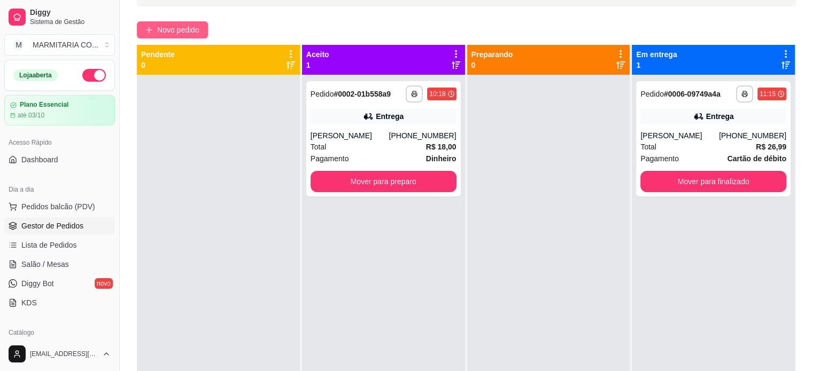
click at [153, 26] on button "Novo pedido" at bounding box center [172, 29] width 71 height 17
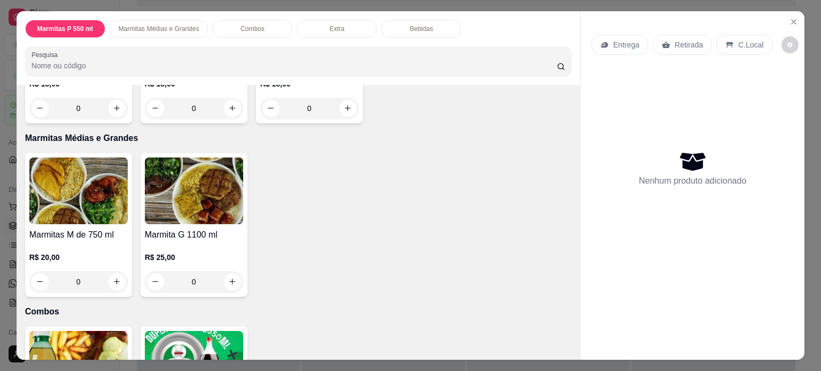
scroll to position [366, 0]
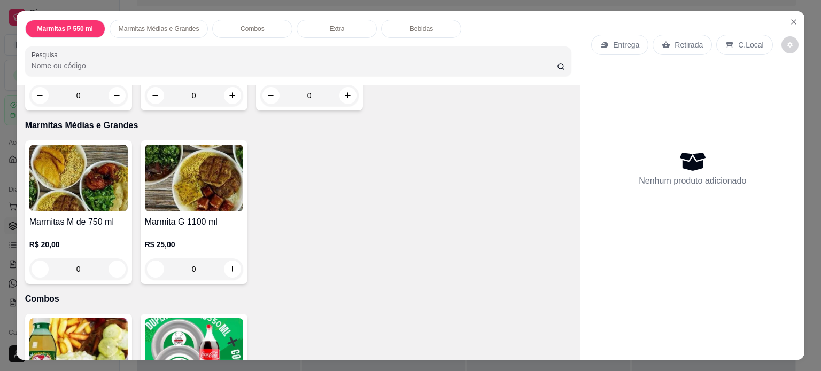
click at [231, 264] on div "0" at bounding box center [194, 269] width 98 height 21
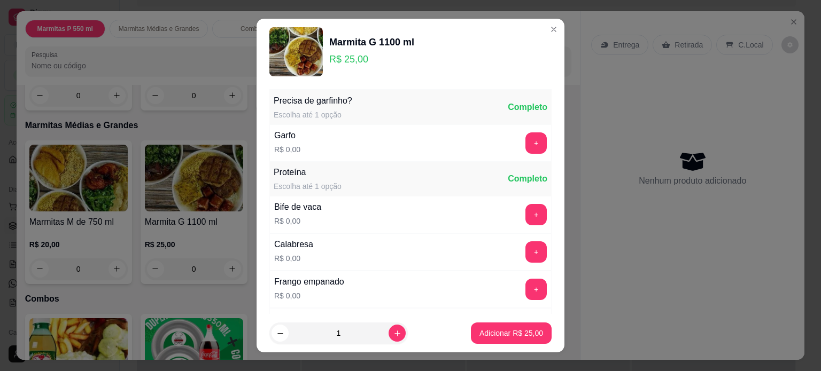
click at [543, 263] on div "Precisa de garfinho? Escolha até 1 opção Completo Garfo R$ 0,00 + Proteína Esco…" at bounding box center [411, 200] width 308 height 230
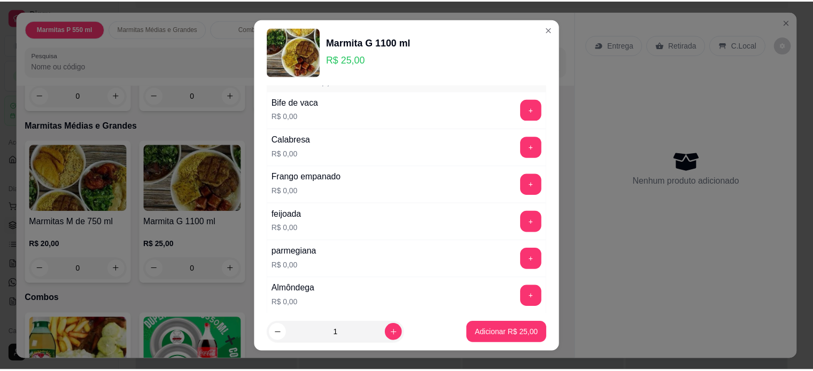
scroll to position [111, 0]
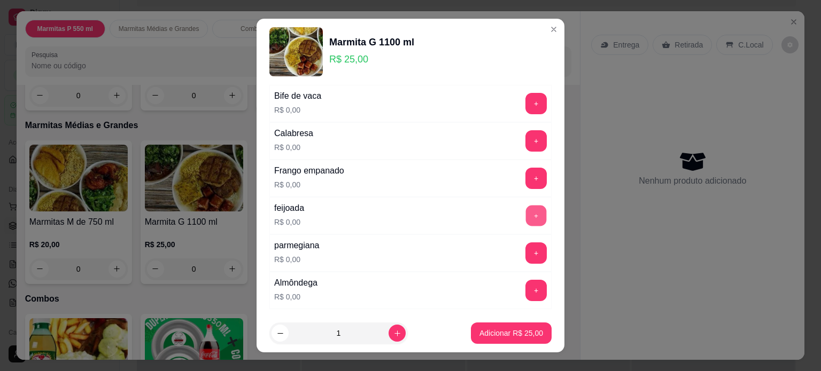
click at [526, 213] on button "+" at bounding box center [536, 215] width 21 height 21
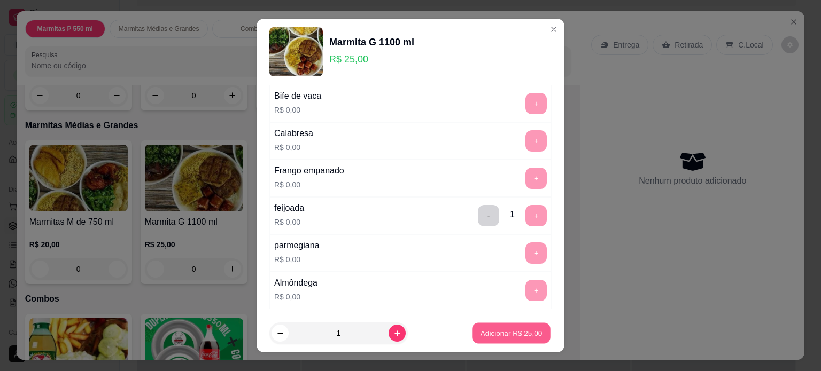
click at [507, 331] on p "Adicionar R$ 25,00" at bounding box center [511, 334] width 62 height 10
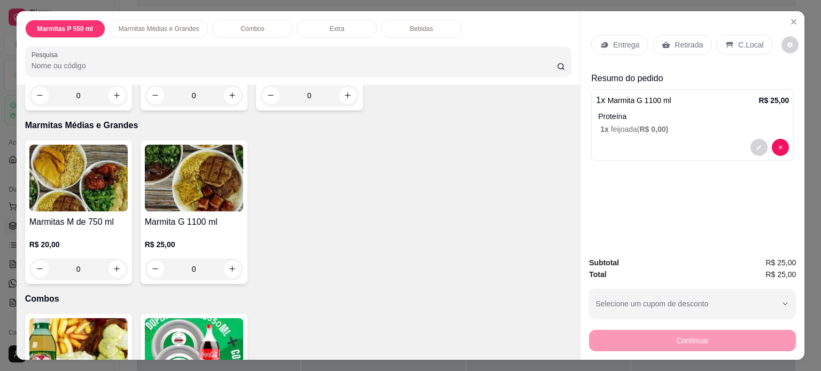
click at [616, 46] on div "Entrega" at bounding box center [619, 45] width 57 height 20
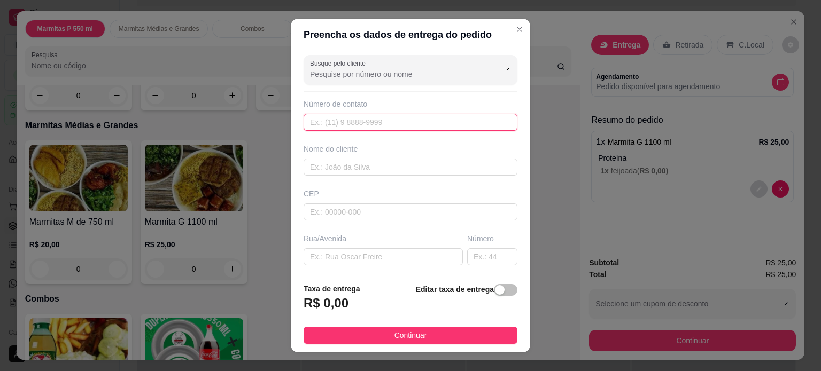
click at [382, 129] on input "text" at bounding box center [411, 122] width 214 height 17
type input "[PHONE_NUMBER]"
click at [327, 256] on input "text" at bounding box center [383, 257] width 159 height 17
type input "[PERSON_NAME]"
click at [475, 252] on input "text" at bounding box center [492, 257] width 50 height 17
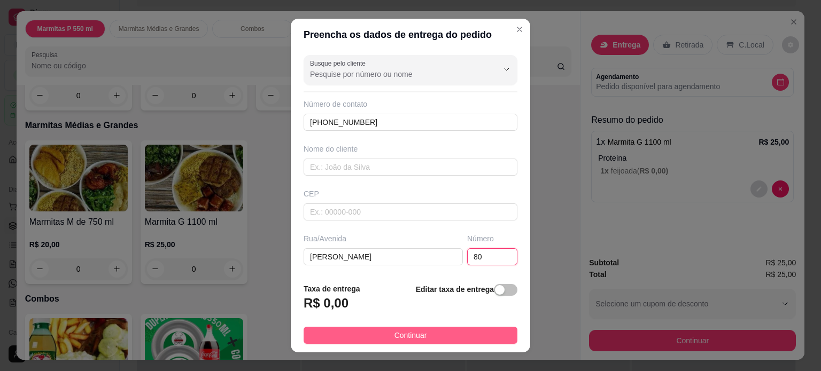
type input "80"
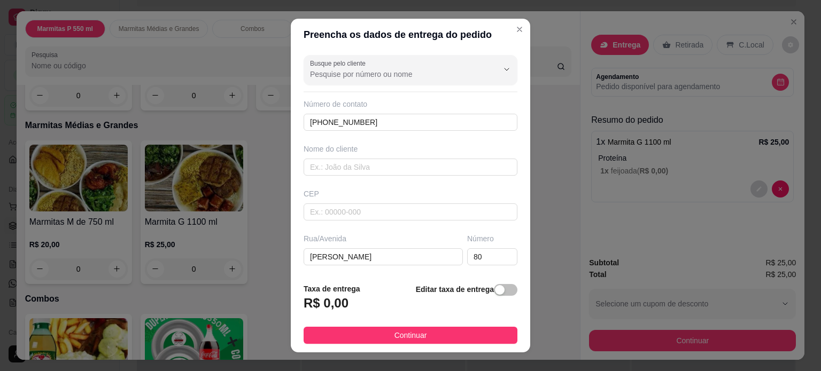
click at [353, 335] on button "Continuar" at bounding box center [411, 335] width 214 height 17
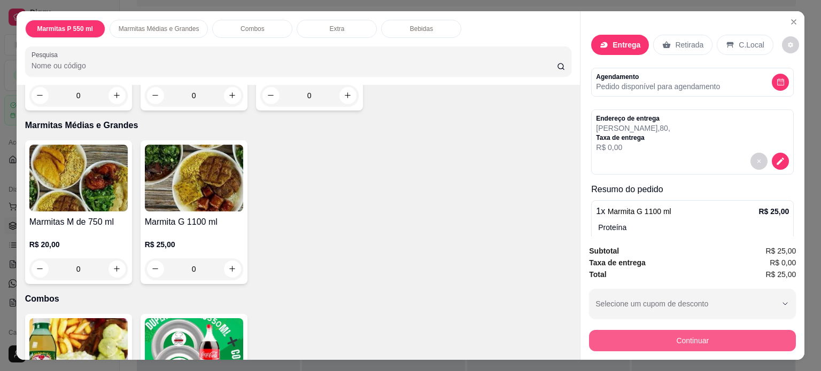
click at [608, 336] on button "Continuar" at bounding box center [692, 340] width 207 height 21
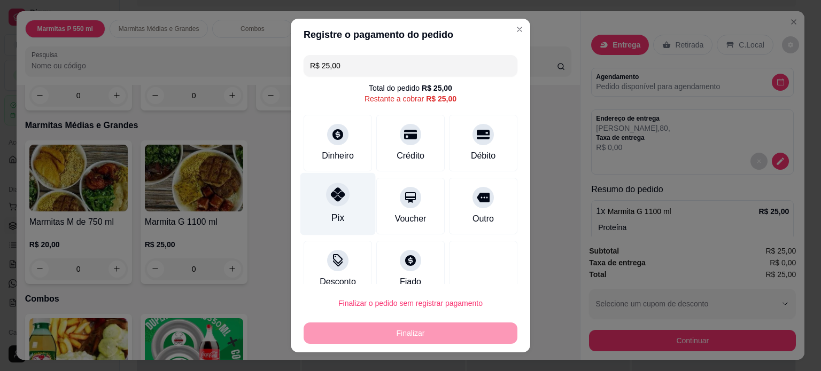
click at [334, 201] on div at bounding box center [338, 195] width 24 height 24
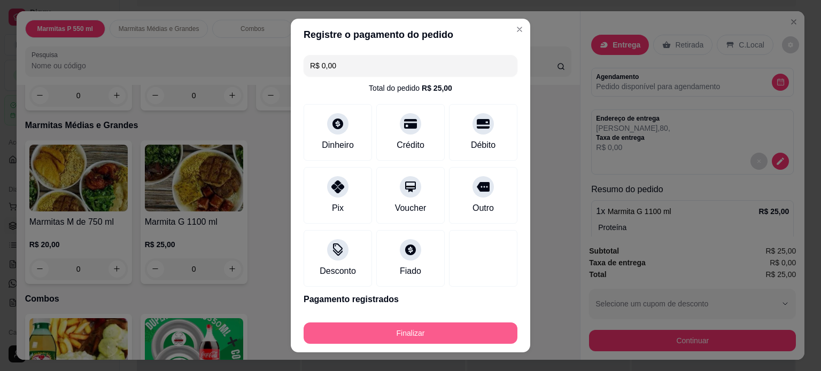
click at [388, 337] on button "Finalizar" at bounding box center [411, 333] width 214 height 21
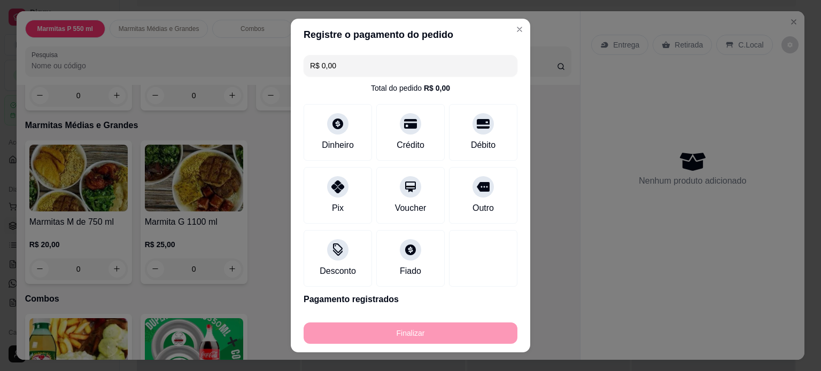
type input "-R$ 25,00"
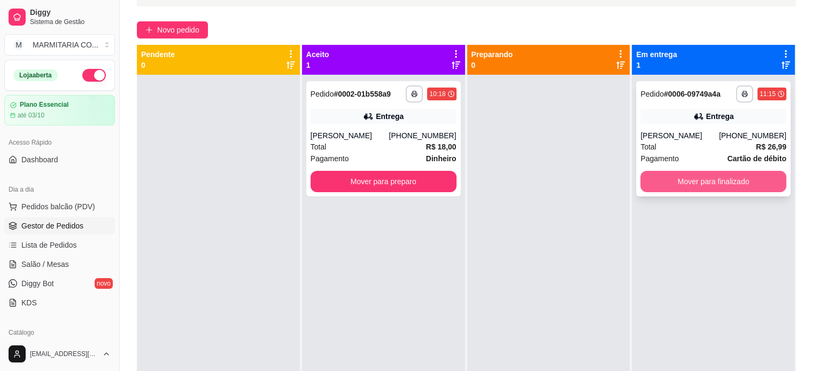
click at [667, 177] on button "Mover para finalizado" at bounding box center [713, 181] width 146 height 21
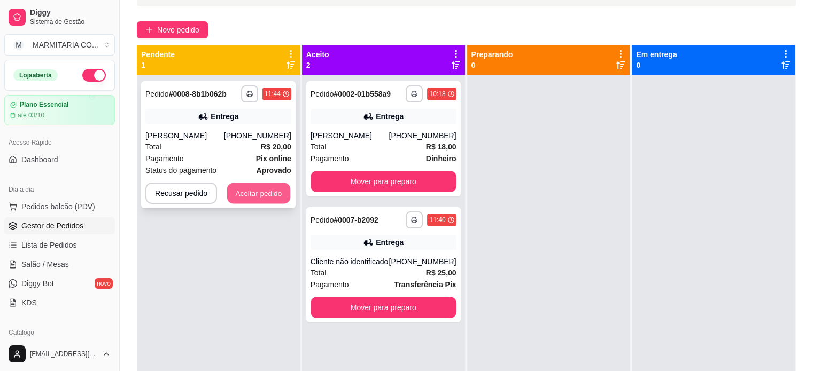
click at [249, 199] on button "Aceitar pedido" at bounding box center [258, 193] width 63 height 21
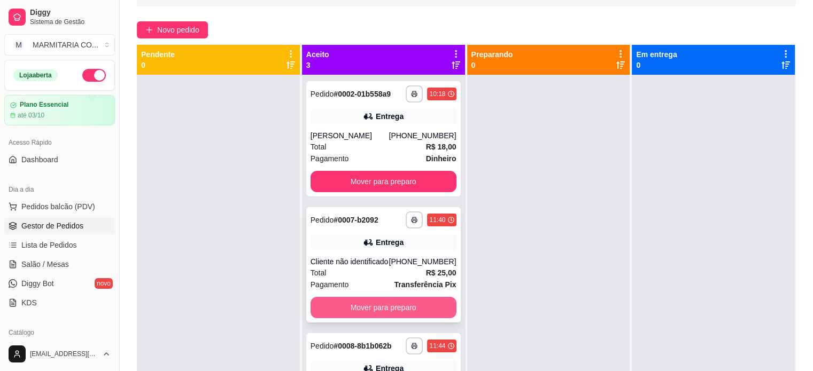
click at [339, 311] on button "Mover para preparo" at bounding box center [383, 307] width 146 height 21
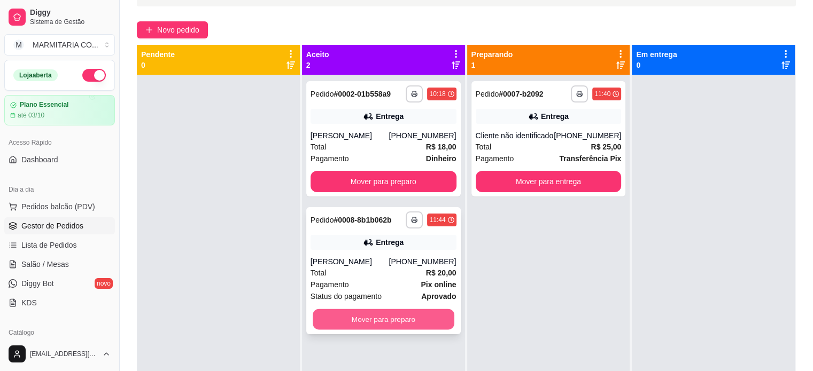
click at [415, 312] on button "Mover para preparo" at bounding box center [384, 319] width 142 height 21
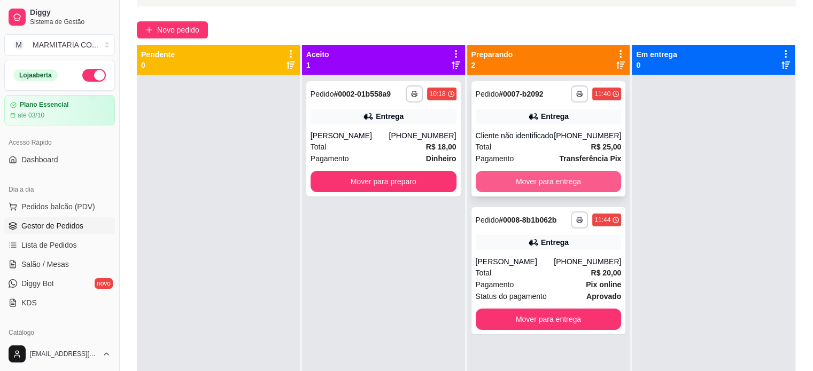
click at [504, 178] on button "Mover para entrega" at bounding box center [549, 181] width 146 height 21
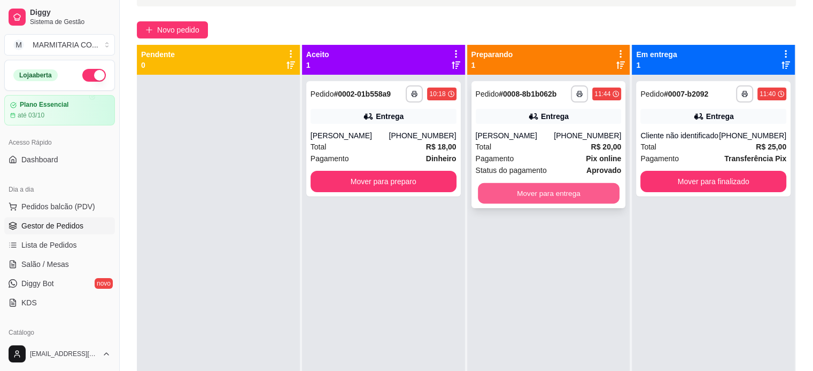
click at [508, 189] on button "Mover para entrega" at bounding box center [549, 193] width 142 height 21
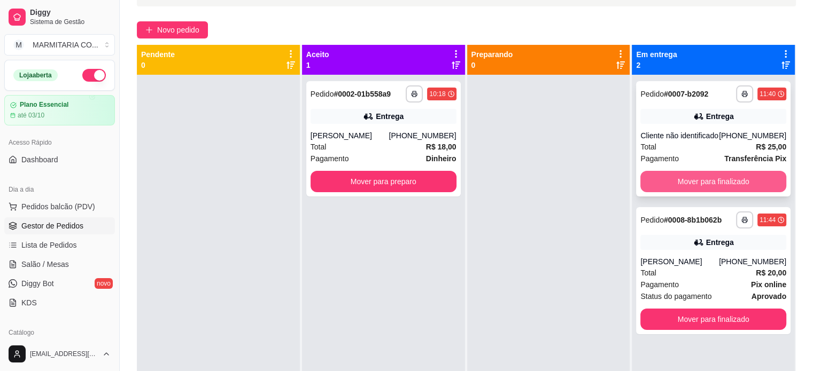
click at [717, 182] on button "Mover para finalizado" at bounding box center [713, 181] width 146 height 21
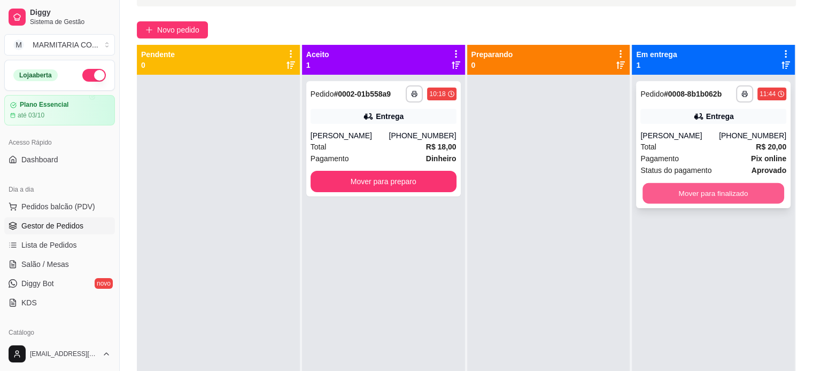
click at [710, 190] on button "Mover para finalizado" at bounding box center [713, 193] width 142 height 21
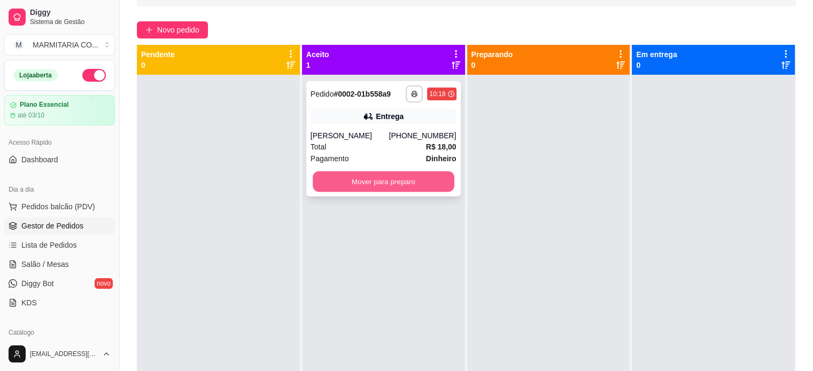
click at [338, 180] on button "Mover para preparo" at bounding box center [384, 182] width 142 height 21
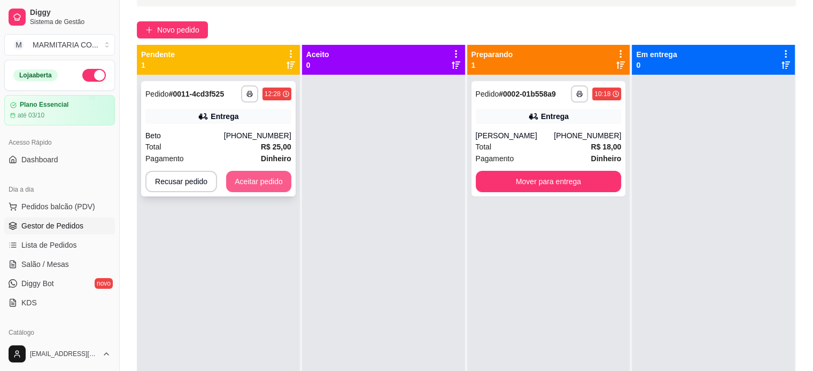
click at [259, 178] on button "Aceitar pedido" at bounding box center [258, 181] width 65 height 21
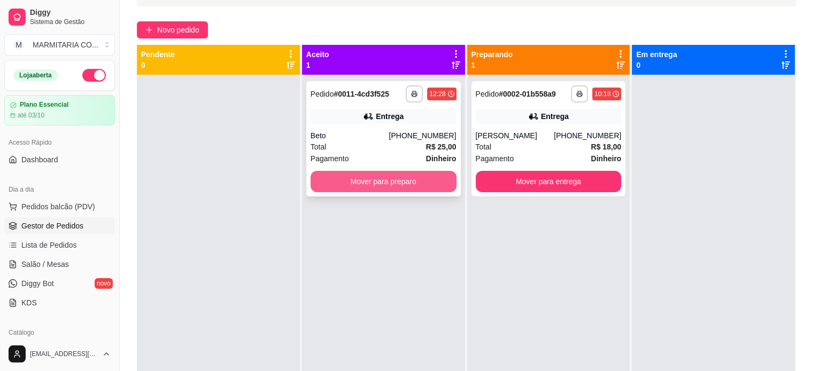
click at [410, 183] on button "Mover para preparo" at bounding box center [383, 181] width 146 height 21
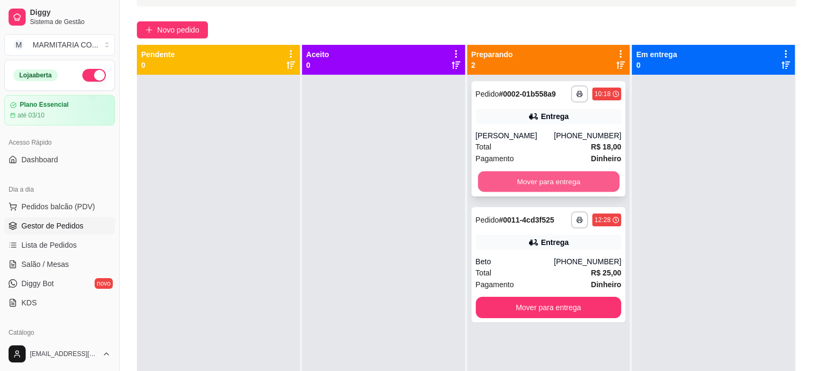
click at [572, 183] on button "Mover para entrega" at bounding box center [549, 182] width 142 height 21
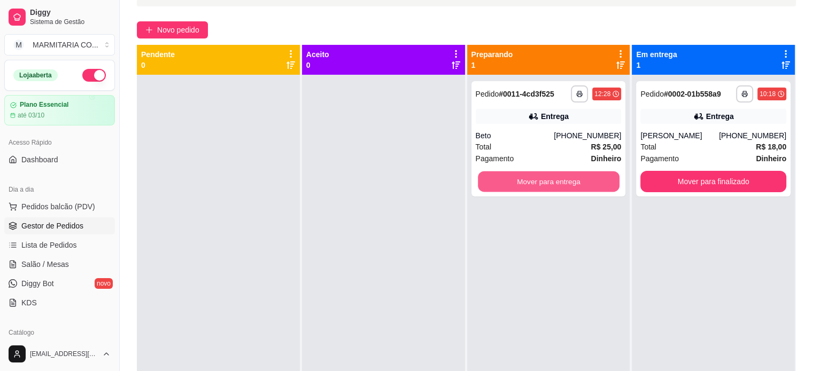
click at [572, 183] on button "Mover para entrega" at bounding box center [549, 182] width 142 height 21
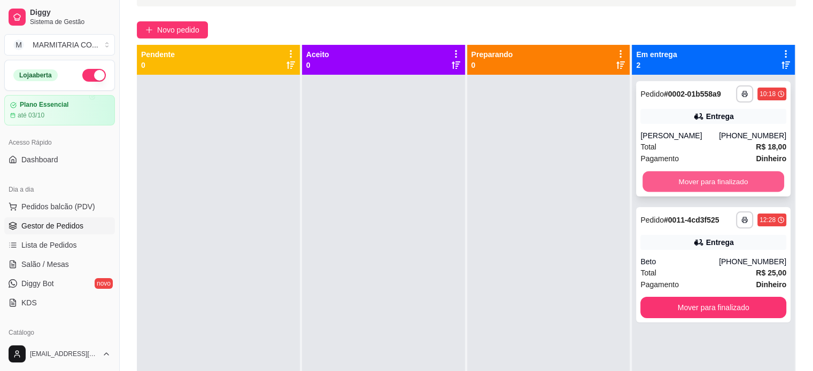
click at [690, 178] on button "Mover para finalizado" at bounding box center [713, 182] width 142 height 21
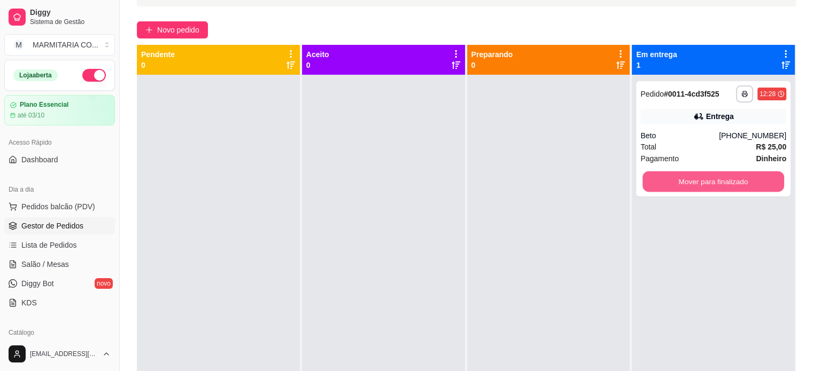
click at [690, 178] on button "Mover para finalizado" at bounding box center [713, 182] width 142 height 21
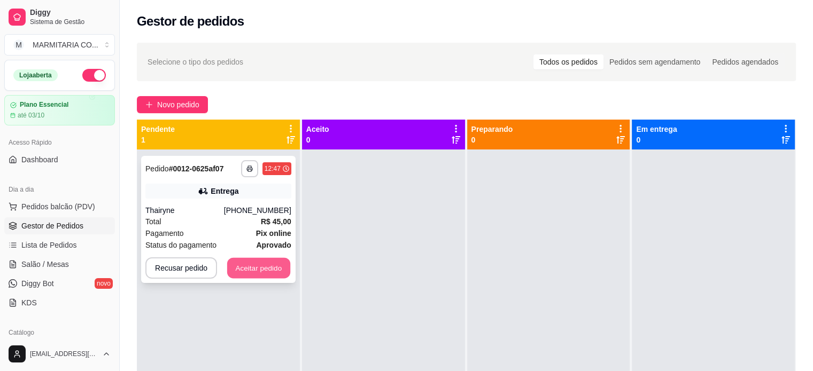
click at [228, 263] on button "Aceitar pedido" at bounding box center [258, 268] width 63 height 21
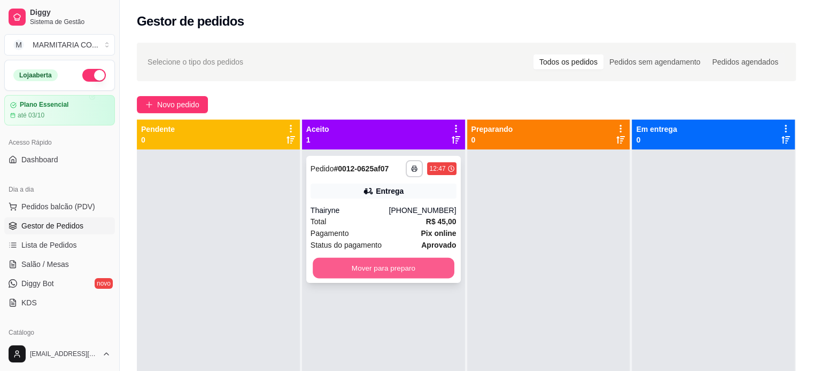
click at [352, 270] on button "Mover para preparo" at bounding box center [384, 268] width 142 height 21
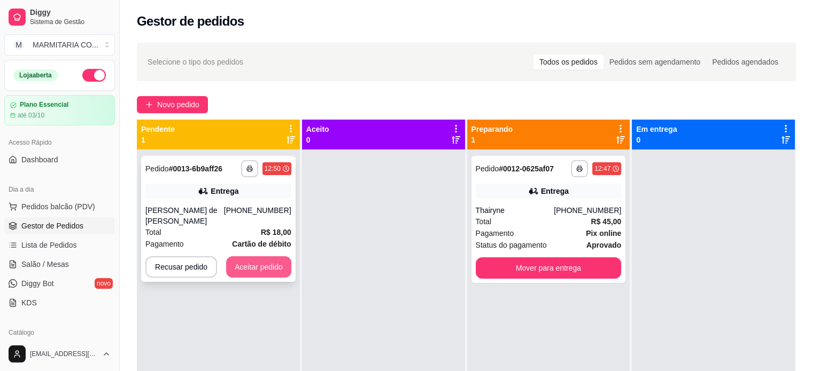
click at [255, 260] on button "Aceitar pedido" at bounding box center [258, 267] width 65 height 21
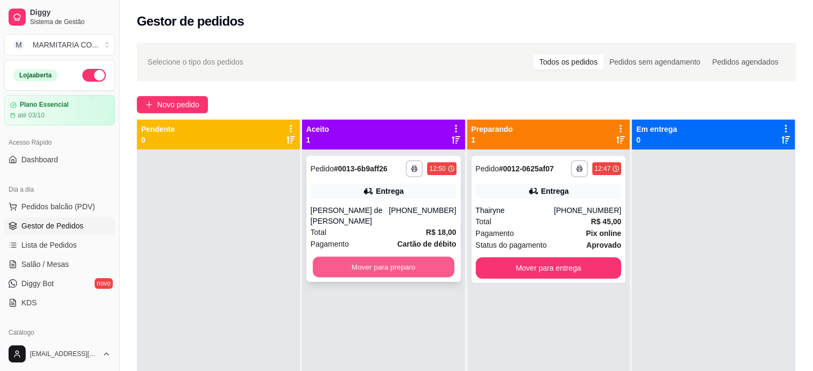
click at [353, 262] on button "Mover para preparo" at bounding box center [384, 267] width 142 height 21
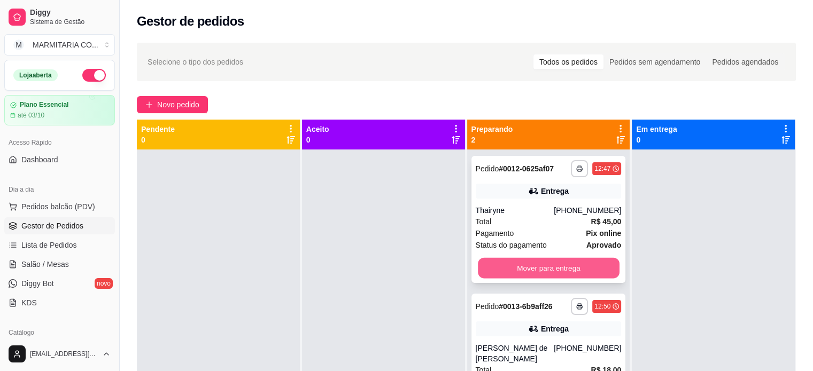
click at [487, 267] on button "Mover para entrega" at bounding box center [549, 268] width 142 height 21
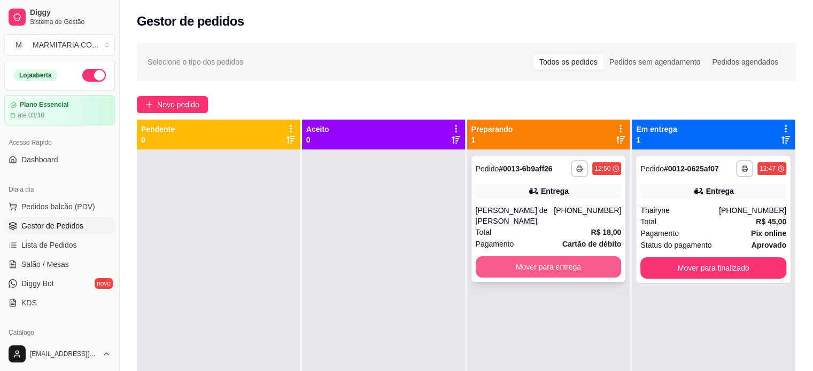
click at [493, 258] on button "Mover para entrega" at bounding box center [549, 267] width 146 height 21
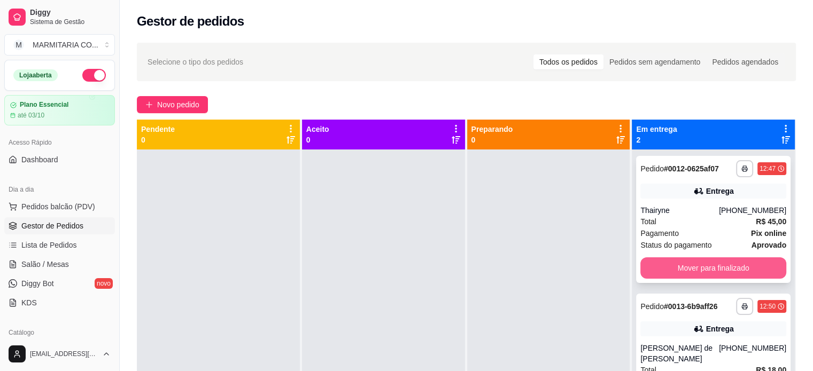
click at [665, 262] on button "Mover para finalizado" at bounding box center [713, 268] width 146 height 21
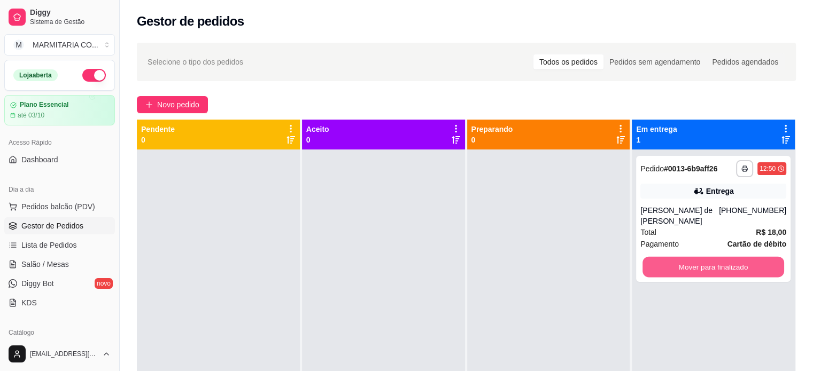
click at [665, 262] on button "Mover para finalizado" at bounding box center [713, 267] width 142 height 21
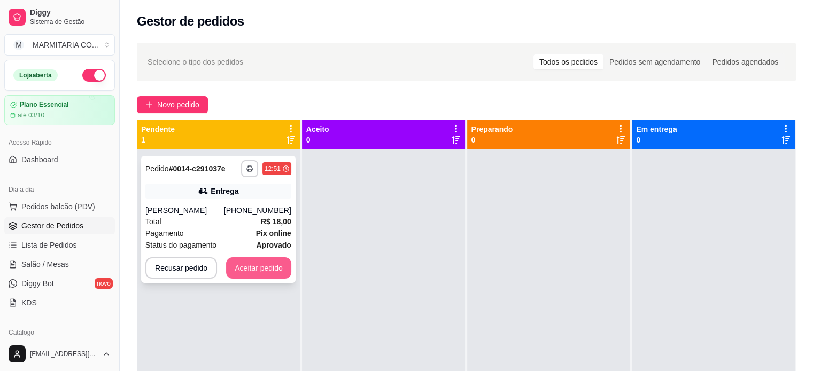
click at [273, 263] on button "Aceitar pedido" at bounding box center [258, 268] width 65 height 21
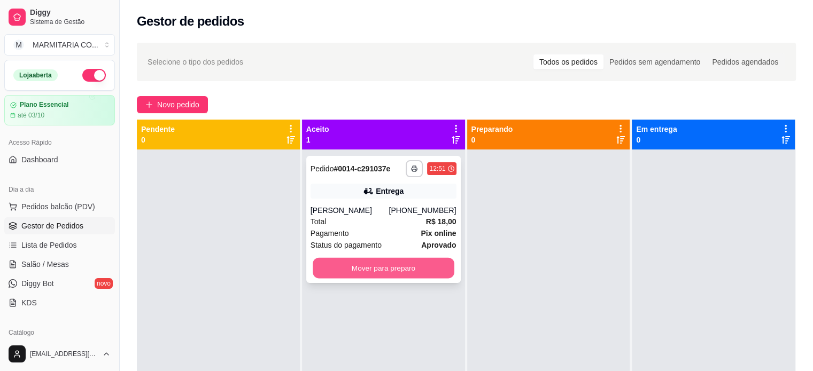
click at [408, 269] on button "Mover para preparo" at bounding box center [384, 268] width 142 height 21
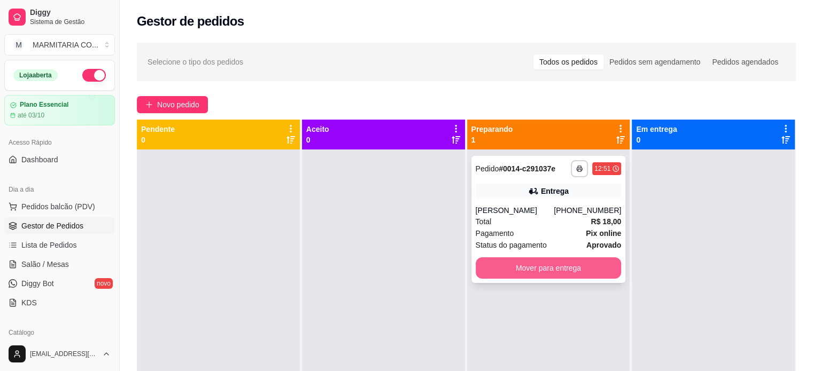
click at [498, 258] on button "Mover para entrega" at bounding box center [549, 268] width 146 height 21
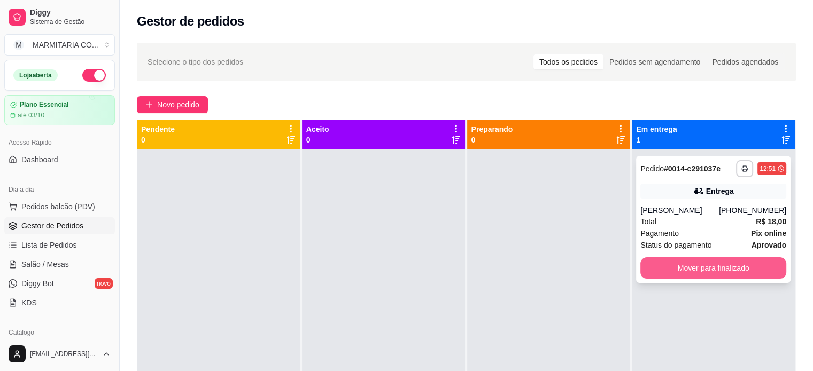
click at [670, 270] on button "Mover para finalizado" at bounding box center [713, 268] width 146 height 21
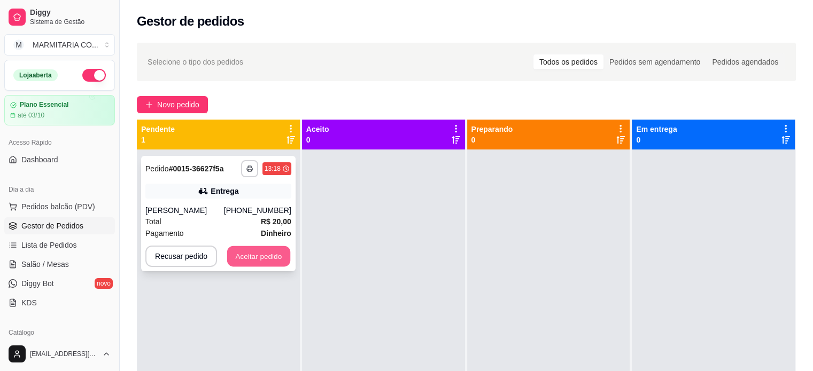
click at [281, 256] on button "Aceitar pedido" at bounding box center [258, 256] width 63 height 21
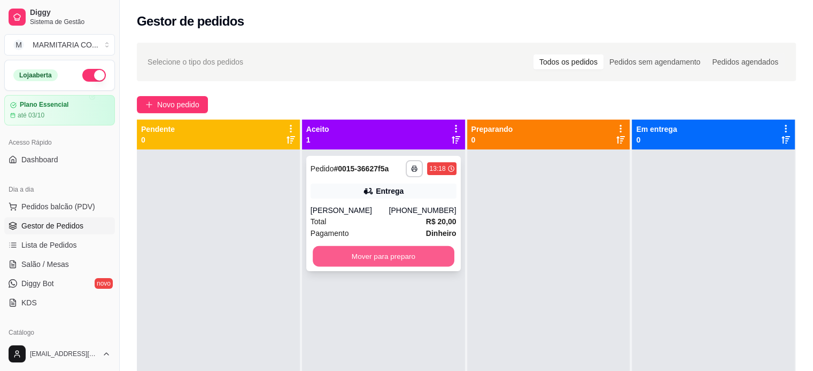
click at [327, 257] on button "Mover para preparo" at bounding box center [384, 256] width 142 height 21
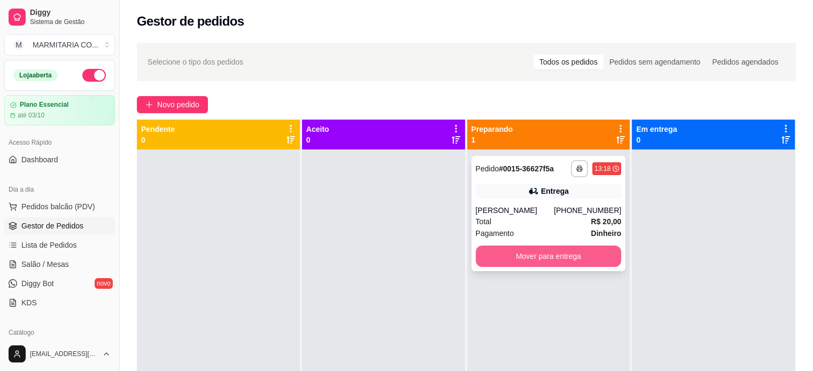
click at [502, 260] on button "Mover para entrega" at bounding box center [549, 256] width 146 height 21
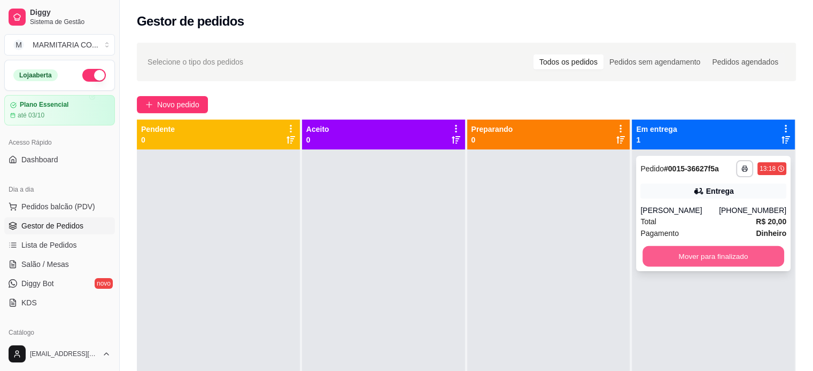
click at [665, 253] on button "Mover para finalizado" at bounding box center [713, 256] width 142 height 21
